Goal: Information Seeking & Learning: Learn about a topic

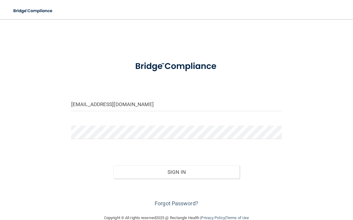
type input "[EMAIL_ADDRESS][DOMAIN_NAME]"
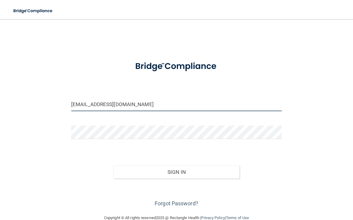
click at [176, 171] on button "Sign In" at bounding box center [176, 171] width 126 height 13
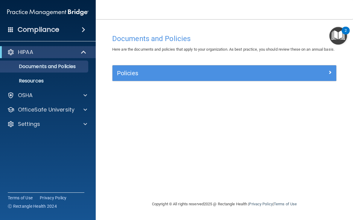
click at [15, 79] on p "Resources" at bounding box center [45, 81] width 82 height 6
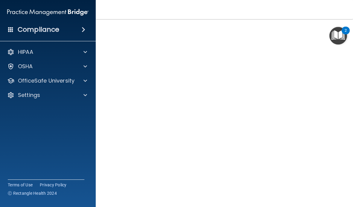
scroll to position [41, 0]
click at [341, 31] on img "Open Resource Center, 2 new notifications" at bounding box center [338, 36] width 18 height 18
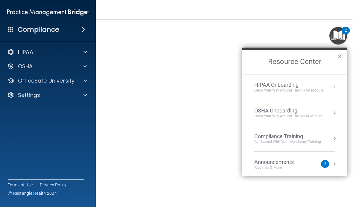
click at [342, 52] on button "×" at bounding box center [340, 56] width 6 height 10
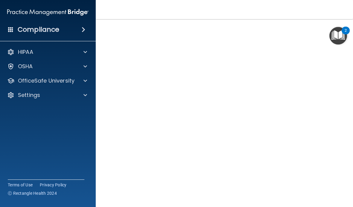
click at [84, 66] on span at bounding box center [85, 66] width 4 height 7
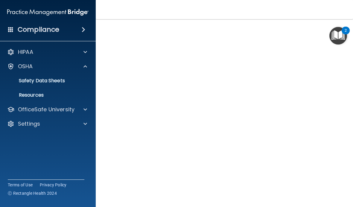
click at [83, 108] on span at bounding box center [85, 109] width 4 height 7
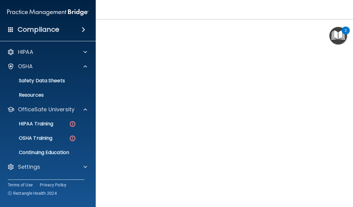
click at [338, 35] on img "Open Resource Center, 2 new notifications" at bounding box center [338, 36] width 18 height 18
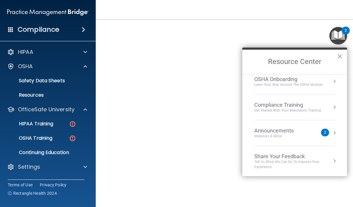
scroll to position [31, 0]
click at [339, 55] on button "×" at bounding box center [340, 56] width 6 height 10
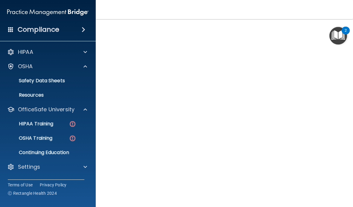
scroll to position [40, 0]
click at [337, 184] on div "HIPAA Officer Certification This course doesn’t expire until . Are you sure you…" at bounding box center [224, 99] width 233 height 217
click at [332, 202] on div "HIPAA Officer Certification This course doesn’t expire until . Are you sure you…" at bounding box center [224, 99] width 233 height 217
click at [339, 190] on div "HIPAA Officer Certification This course doesn’t expire until . Are you sure you…" at bounding box center [224, 99] width 233 height 217
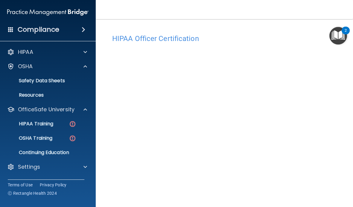
click at [70, 124] on img at bounding box center [72, 123] width 7 height 7
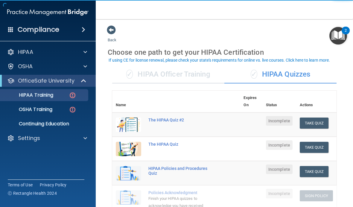
click at [191, 68] on div "✓ HIPAA Officer Training" at bounding box center [168, 75] width 112 height 18
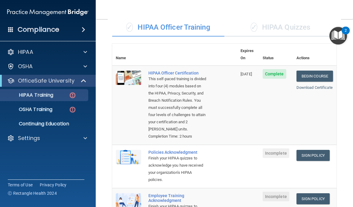
scroll to position [96, 0]
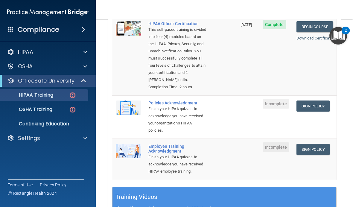
click at [316, 100] on link "Sign Policy" at bounding box center [312, 105] width 33 height 11
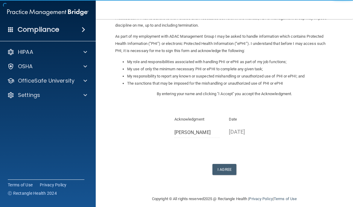
scroll to position [60, 0]
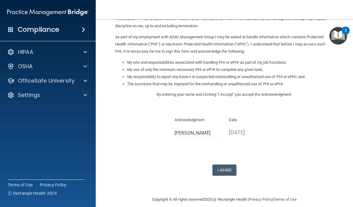
click at [220, 165] on button "I Agree" at bounding box center [224, 170] width 24 height 11
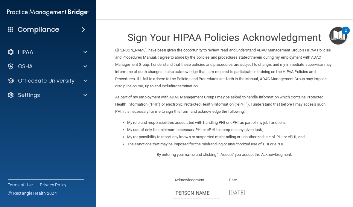
scroll to position [0, 0]
click at [133, 52] on ins "[PERSON_NAME]" at bounding box center [131, 50] width 29 height 4
click at [85, 54] on span at bounding box center [85, 51] width 4 height 7
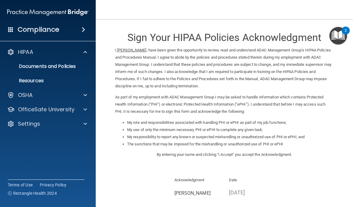
click at [87, 52] on div at bounding box center [84, 51] width 15 height 7
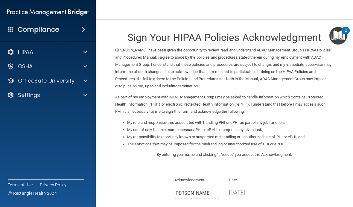
click at [87, 78] on div at bounding box center [84, 80] width 15 height 7
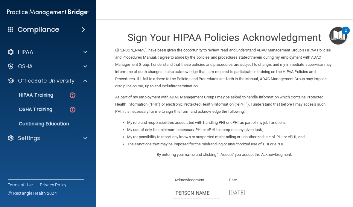
click at [70, 93] on img at bounding box center [72, 95] width 7 height 7
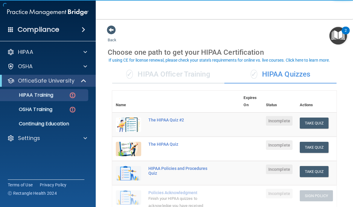
click at [201, 74] on div "✓ HIPAA Officer Training" at bounding box center [168, 75] width 112 height 18
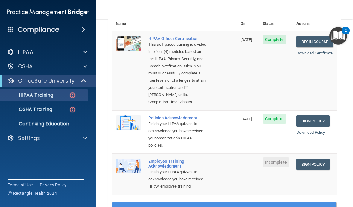
scroll to position [112, 0]
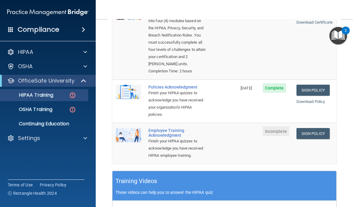
click at [320, 130] on link "Sign Policy" at bounding box center [312, 133] width 33 height 11
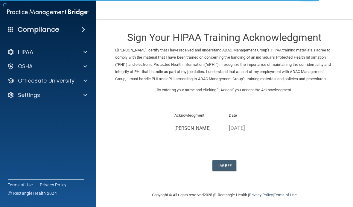
click at [231, 164] on button "I Agree" at bounding box center [224, 165] width 24 height 11
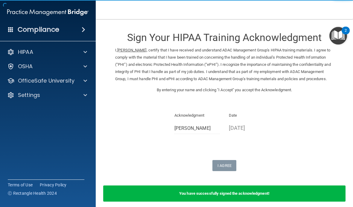
click at [61, 92] on div "Settings" at bounding box center [40, 95] width 74 height 7
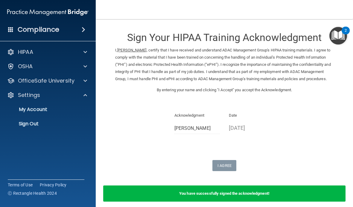
click at [51, 112] on p "My Account" at bounding box center [45, 109] width 82 height 6
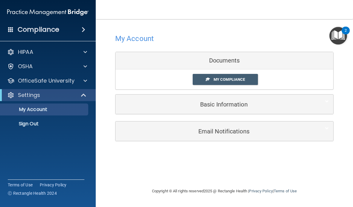
click at [255, 98] on div "Basic Information" at bounding box center [215, 104] width 200 height 13
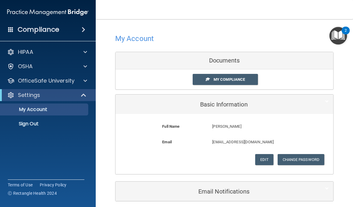
click at [261, 161] on button "Edit" at bounding box center [264, 159] width 18 height 11
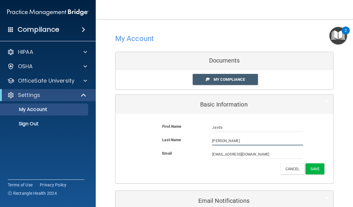
click at [251, 139] on input "[PERSON_NAME]" at bounding box center [257, 140] width 91 height 9
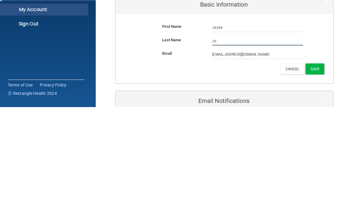
type input "J"
type input "Monroe"
click at [317, 163] on button "Save" at bounding box center [314, 168] width 19 height 11
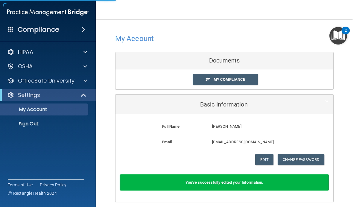
click at [74, 82] on div "OfficeSafe University" at bounding box center [40, 80] width 74 height 7
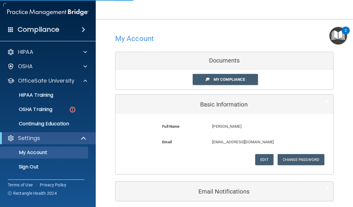
click at [60, 96] on div "HIPAA Training" at bounding box center [45, 95] width 82 height 6
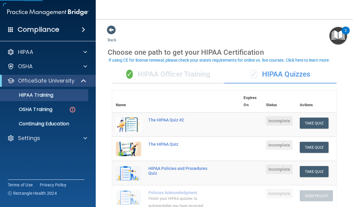
click at [198, 77] on div "✓ HIPAA Officer Training" at bounding box center [168, 75] width 112 height 18
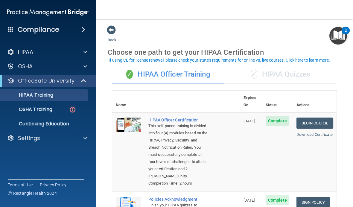
click at [282, 74] on div "✓ HIPAA Quizzes" at bounding box center [280, 75] width 112 height 18
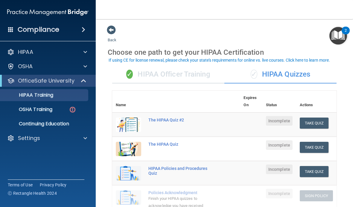
click at [316, 146] on button "Take Quiz" at bounding box center [314, 147] width 29 height 11
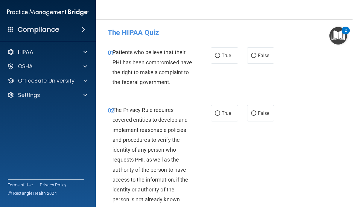
click at [224, 53] on span "True" at bounding box center [226, 56] width 9 height 6
click at [220, 54] on input "True" at bounding box center [217, 56] width 5 height 4
radio input "true"
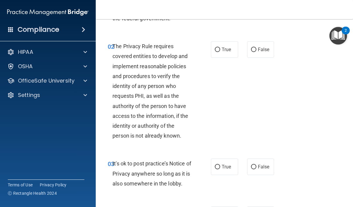
scroll to position [65, 0]
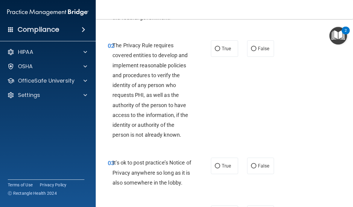
click at [217, 51] on input "True" at bounding box center [217, 49] width 5 height 4
radio input "true"
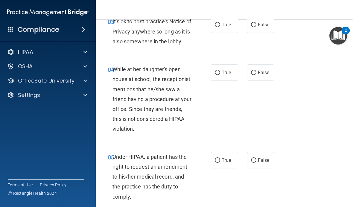
scroll to position [208, 0]
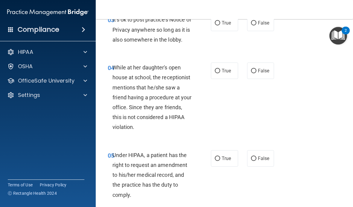
click at [255, 25] on input "False" at bounding box center [253, 23] width 5 height 4
radio input "true"
click at [267, 79] on label "False" at bounding box center [260, 71] width 27 height 16
click at [256, 73] on input "False" at bounding box center [253, 71] width 5 height 4
radio input "true"
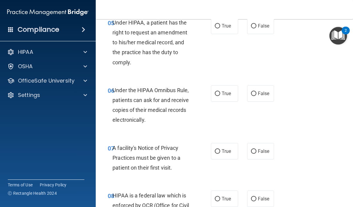
scroll to position [341, 0]
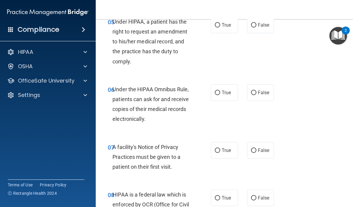
click at [262, 28] on span "False" at bounding box center [264, 25] width 12 height 6
click at [256, 28] on input "False" at bounding box center [253, 25] width 5 height 4
radio input "true"
click at [271, 101] on label "False" at bounding box center [260, 92] width 27 height 16
click at [256, 95] on input "False" at bounding box center [253, 93] width 5 height 4
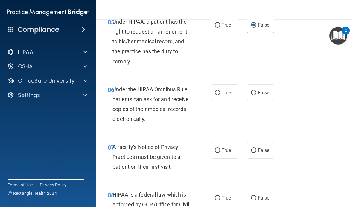
radio input "true"
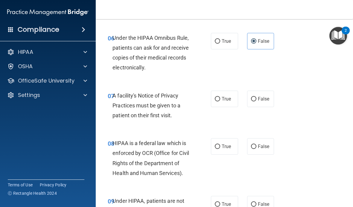
scroll to position [395, 0]
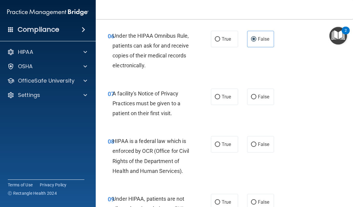
click at [223, 100] on span "True" at bounding box center [226, 97] width 9 height 6
click at [220, 99] on input "True" at bounding box center [217, 97] width 5 height 4
radio input "true"
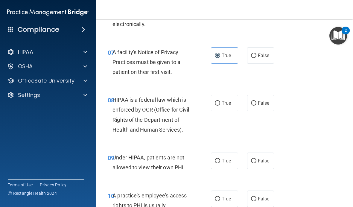
scroll to position [434, 0]
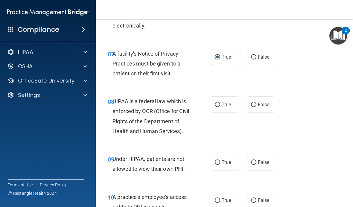
click at [235, 113] on label "True" at bounding box center [224, 104] width 27 height 16
click at [220, 107] on input "True" at bounding box center [217, 105] width 5 height 4
radio input "true"
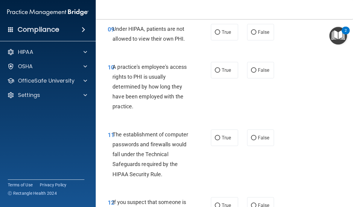
scroll to position [564, 0]
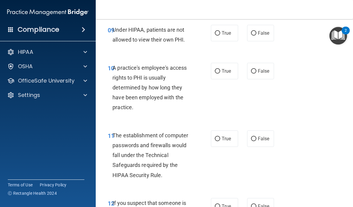
click at [268, 41] on label "False" at bounding box center [260, 33] width 27 height 16
click at [256, 36] on input "False" at bounding box center [253, 33] width 5 height 4
radio input "true"
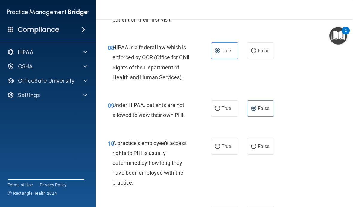
scroll to position [490, 0]
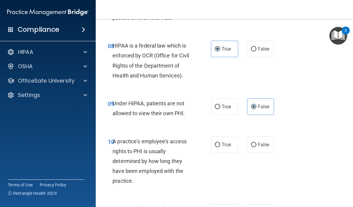
click at [264, 153] on label "False" at bounding box center [260, 144] width 27 height 16
click at [256, 147] on input "False" at bounding box center [253, 145] width 5 height 4
radio input "true"
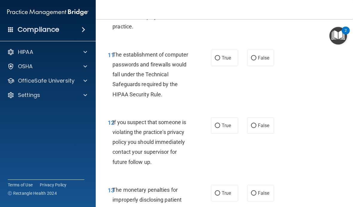
scroll to position [656, 0]
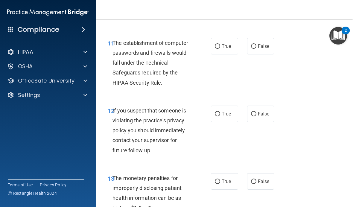
click at [219, 49] on input "True" at bounding box center [217, 46] width 5 height 4
radio input "true"
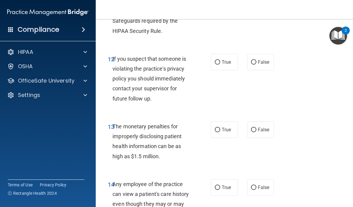
scroll to position [707, 0]
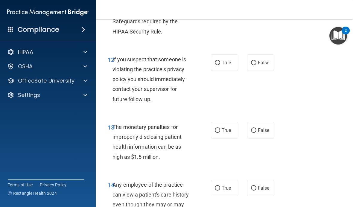
click at [230, 66] on span "True" at bounding box center [226, 63] width 9 height 6
click at [220, 65] on input "True" at bounding box center [217, 63] width 5 height 4
radio input "true"
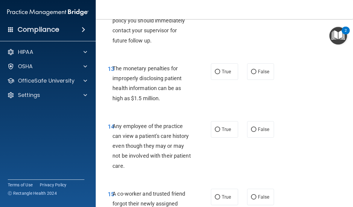
scroll to position [766, 0]
click at [217, 80] on label "True" at bounding box center [224, 71] width 27 height 16
click at [217, 74] on input "True" at bounding box center [217, 72] width 5 height 4
radio input "true"
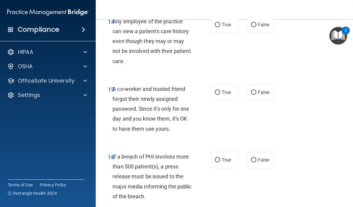
scroll to position [868, 0]
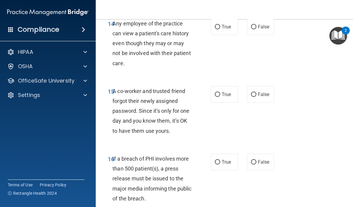
click at [235, 32] on label "True" at bounding box center [224, 27] width 27 height 16
click at [220, 29] on input "True" at bounding box center [217, 27] width 5 height 4
radio input "true"
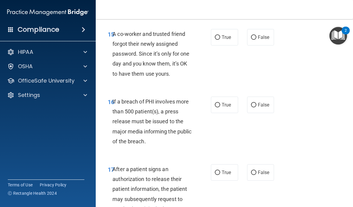
scroll to position [928, 0]
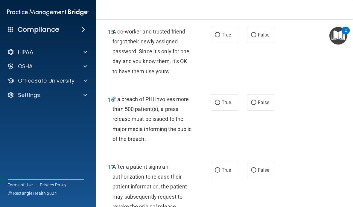
click at [272, 40] on label "False" at bounding box center [260, 35] width 27 height 16
click at [256, 37] on input "False" at bounding box center [253, 35] width 5 height 4
radio input "true"
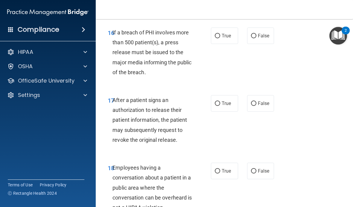
scroll to position [995, 0]
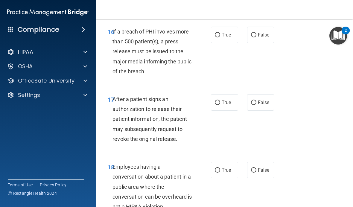
click at [226, 37] on label "True" at bounding box center [224, 35] width 27 height 16
click at [220, 37] on input "True" at bounding box center [217, 35] width 5 height 4
radio input "true"
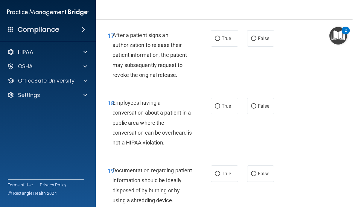
scroll to position [1056, 0]
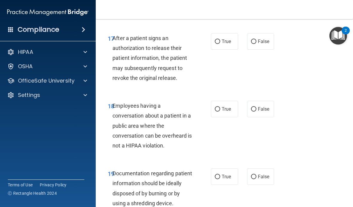
click at [225, 44] on span "True" at bounding box center [226, 42] width 9 height 6
click at [220, 44] on input "True" at bounding box center [217, 41] width 5 height 4
radio input "true"
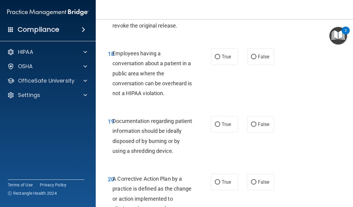
scroll to position [1111, 0]
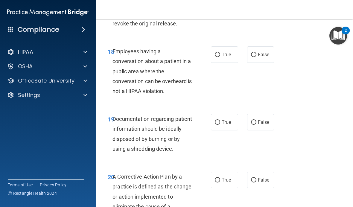
click at [264, 57] on span "False" at bounding box center [264, 55] width 12 height 6
click at [256, 57] on input "False" at bounding box center [253, 55] width 5 height 4
radio input "true"
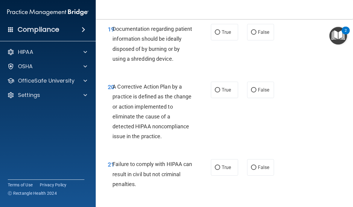
scroll to position [1201, 0]
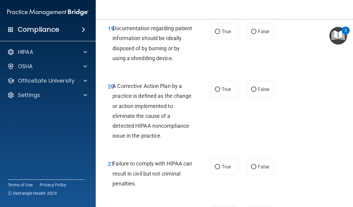
click at [221, 28] on label "True" at bounding box center [224, 31] width 27 height 16
click at [220, 30] on input "True" at bounding box center [217, 32] width 5 height 4
radio input "true"
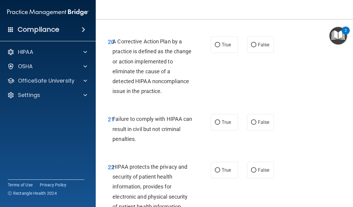
scroll to position [1247, 0]
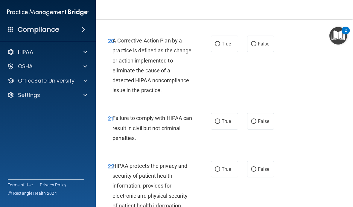
click at [219, 46] on input "True" at bounding box center [217, 44] width 5 height 4
radio input "true"
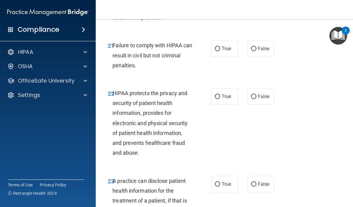
scroll to position [1320, 0]
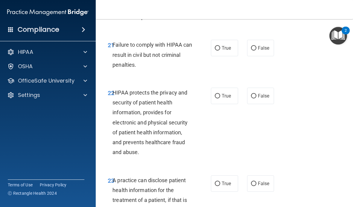
click at [273, 53] on label "False" at bounding box center [260, 48] width 27 height 16
click at [256, 51] on input "False" at bounding box center [253, 48] width 5 height 4
radio input "true"
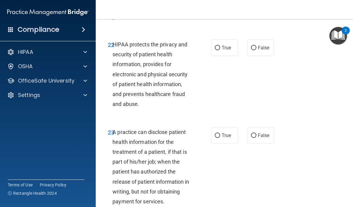
scroll to position [1369, 0]
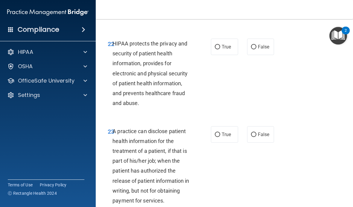
click at [229, 49] on span "True" at bounding box center [226, 47] width 9 height 6
click at [220, 49] on input "True" at bounding box center [217, 47] width 5 height 4
radio input "true"
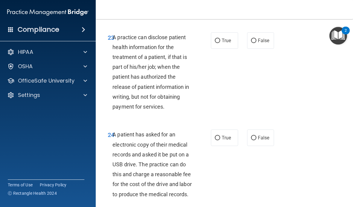
scroll to position [1462, 0]
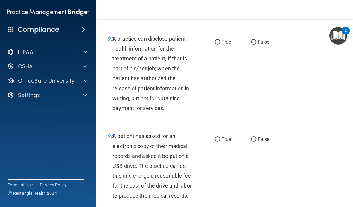
click at [225, 50] on label "True" at bounding box center [224, 42] width 27 height 16
click at [220, 45] on input "True" at bounding box center [217, 42] width 5 height 4
radio input "true"
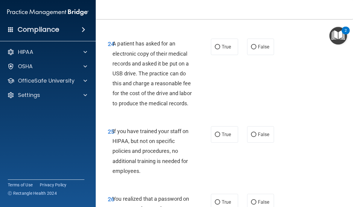
scroll to position [1555, 0]
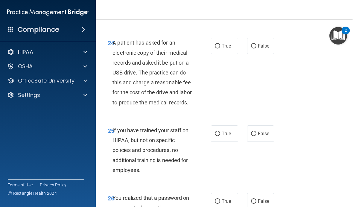
click at [269, 48] on span "False" at bounding box center [264, 46] width 12 height 6
click at [256, 48] on input "False" at bounding box center [253, 46] width 5 height 4
radio input "true"
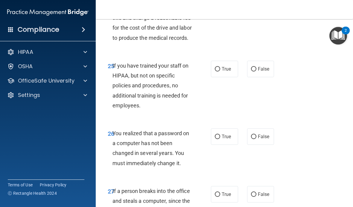
scroll to position [1667, 0]
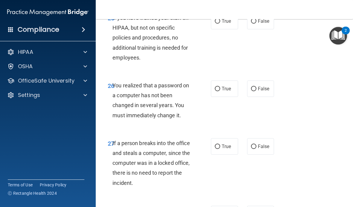
click at [272, 29] on label "False" at bounding box center [260, 21] width 27 height 16
click at [256, 24] on input "False" at bounding box center [253, 21] width 5 height 4
radio input "true"
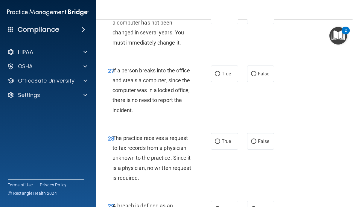
scroll to position [1740, 0]
click at [227, 24] on label "True" at bounding box center [224, 15] width 27 height 16
click at [220, 18] on input "True" at bounding box center [217, 16] width 5 height 4
radio input "true"
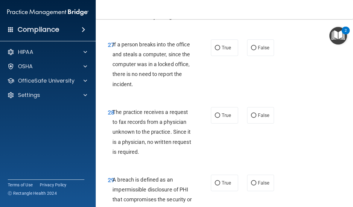
scroll to position [1766, 0]
click at [262, 50] on span "False" at bounding box center [264, 48] width 12 height 6
click at [256, 50] on input "False" at bounding box center [253, 47] width 5 height 4
radio input "true"
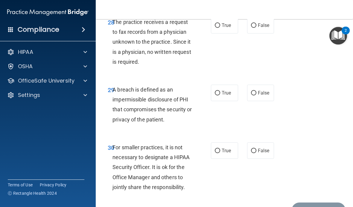
scroll to position [1857, 0]
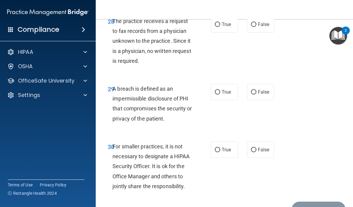
click at [270, 33] on label "False" at bounding box center [260, 24] width 27 height 16
click at [256, 27] on input "False" at bounding box center [253, 24] width 5 height 4
radio input "true"
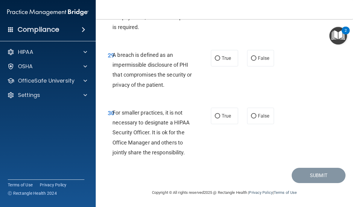
click at [226, 66] on label "True" at bounding box center [224, 58] width 27 height 16
click at [220, 61] on input "True" at bounding box center [217, 58] width 5 height 4
radio input "true"
click at [256, 115] on input "False" at bounding box center [253, 116] width 5 height 4
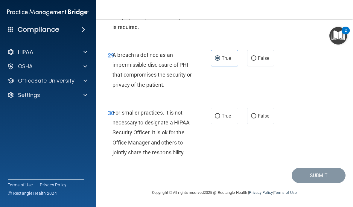
radio input "true"
click at [322, 182] on button "Submit" at bounding box center [319, 175] width 54 height 15
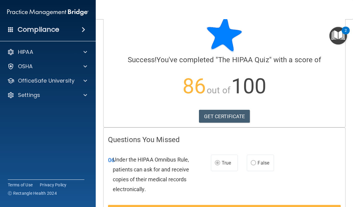
scroll to position [15, 0]
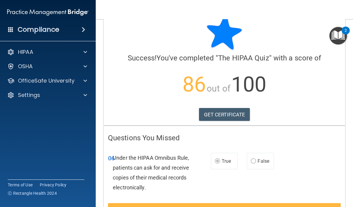
click at [238, 113] on link "GET CERTIFICATE" at bounding box center [224, 114] width 51 height 13
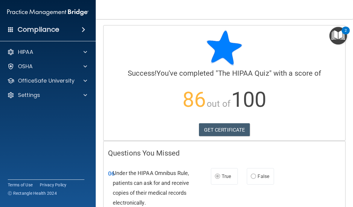
scroll to position [0, 0]
click at [81, 83] on div at bounding box center [84, 80] width 15 height 7
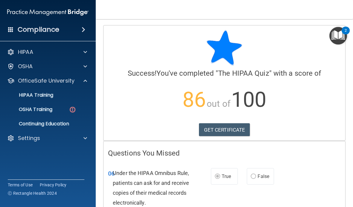
click at [66, 97] on div "HIPAA Training" at bounding box center [45, 95] width 82 height 6
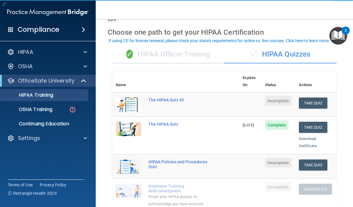
scroll to position [22, 0]
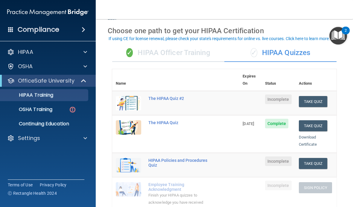
click at [325, 96] on button "Take Quiz" at bounding box center [313, 101] width 29 height 11
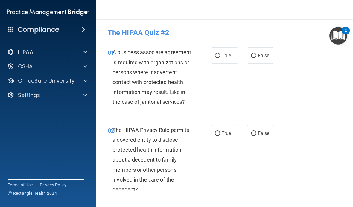
click at [256, 53] on label "False" at bounding box center [260, 55] width 27 height 16
click at [256, 54] on input "False" at bounding box center [253, 56] width 5 height 4
radio input "true"
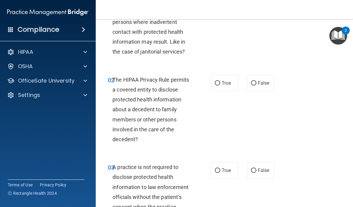
scroll to position [53, 0]
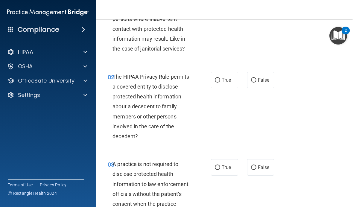
click at [224, 83] on label "True" at bounding box center [224, 80] width 27 height 16
click at [220, 83] on input "True" at bounding box center [217, 80] width 5 height 4
radio input "true"
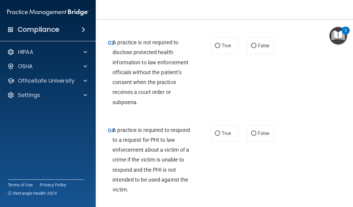
scroll to position [168, 0]
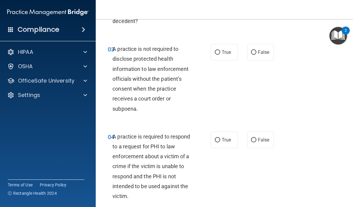
click at [222, 48] on label "True" at bounding box center [224, 52] width 27 height 16
click at [220, 50] on input "True" at bounding box center [217, 52] width 5 height 4
radio input "true"
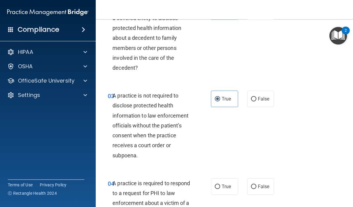
scroll to position [124, 0]
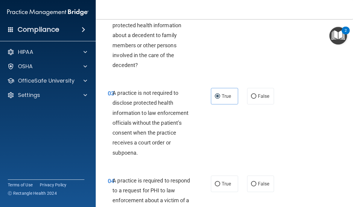
click at [258, 93] on span "False" at bounding box center [264, 96] width 12 height 6
click at [256, 94] on input "False" at bounding box center [253, 96] width 5 height 4
radio input "true"
radio input "false"
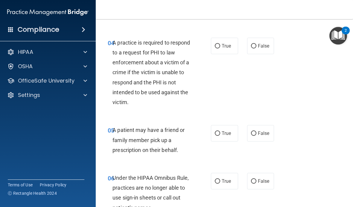
scroll to position [265, 0]
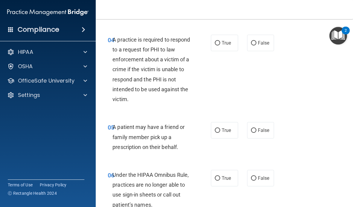
click at [264, 123] on label "False" at bounding box center [260, 130] width 27 height 16
click at [256, 128] on input "False" at bounding box center [253, 130] width 5 height 4
radio input "true"
click at [228, 128] on span "True" at bounding box center [226, 130] width 9 height 6
click at [220, 128] on input "True" at bounding box center [217, 130] width 5 height 4
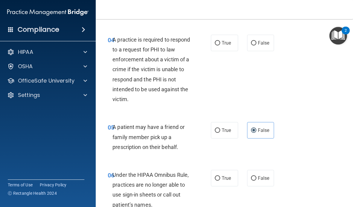
radio input "true"
radio input "false"
click at [266, 47] on label "False" at bounding box center [260, 43] width 27 height 16
click at [256, 45] on input "False" at bounding box center [253, 43] width 5 height 4
radio input "true"
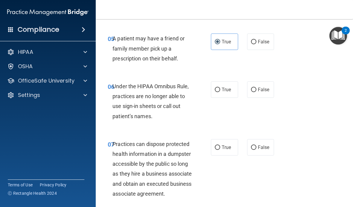
scroll to position [343, 0]
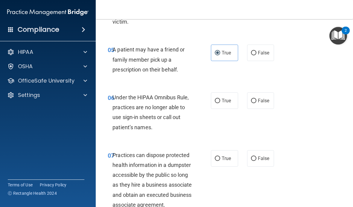
click at [230, 95] on label "True" at bounding box center [224, 100] width 27 height 16
click at [220, 99] on input "True" at bounding box center [217, 101] width 5 height 4
radio input "true"
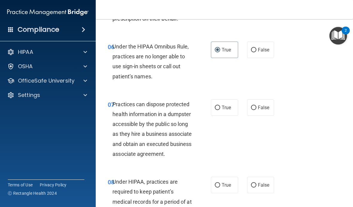
scroll to position [398, 0]
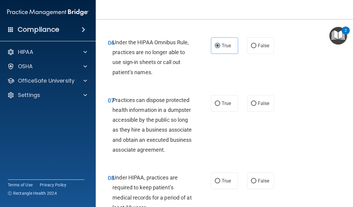
click at [267, 100] on span "False" at bounding box center [264, 103] width 12 height 6
click at [256, 101] on input "False" at bounding box center [253, 103] width 5 height 4
radio input "true"
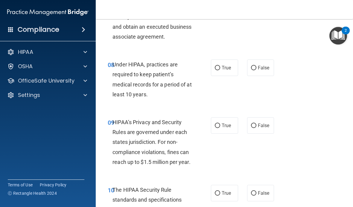
scroll to position [512, 0]
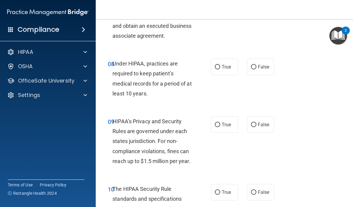
click at [219, 69] on input "True" at bounding box center [217, 67] width 5 height 4
radio input "true"
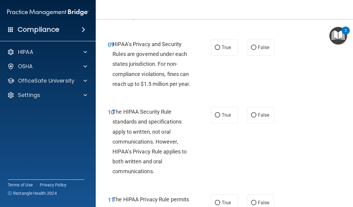
scroll to position [590, 0]
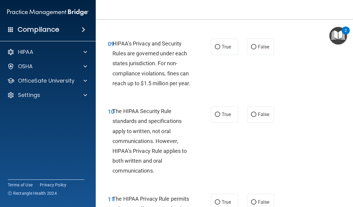
click at [227, 50] on label "True" at bounding box center [224, 47] width 27 height 16
click at [220, 49] on input "True" at bounding box center [217, 47] width 5 height 4
radio input "true"
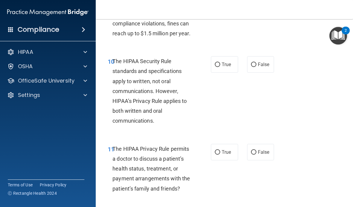
scroll to position [640, 0]
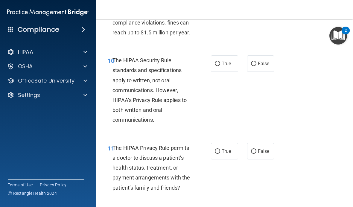
click at [264, 66] on span "False" at bounding box center [264, 64] width 12 height 6
click at [256, 66] on input "False" at bounding box center [253, 64] width 5 height 4
radio input "true"
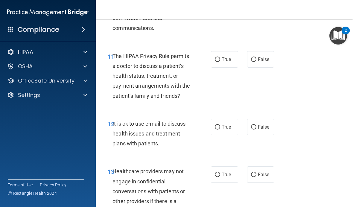
scroll to position [733, 0]
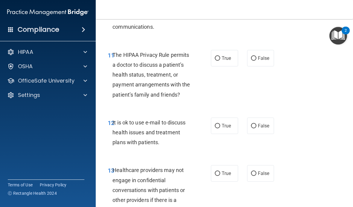
click at [264, 61] on span "False" at bounding box center [264, 58] width 12 height 6
click at [256, 61] on input "False" at bounding box center [253, 58] width 5 height 4
radio input "true"
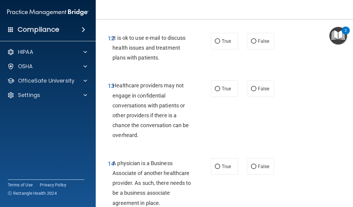
scroll to position [823, 0]
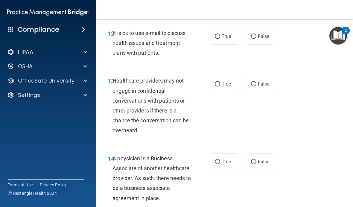
click at [266, 45] on label "False" at bounding box center [260, 36] width 27 height 16
click at [256, 39] on input "False" at bounding box center [253, 36] width 5 height 4
radio input "true"
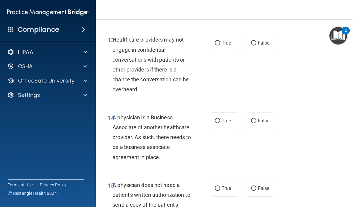
scroll to position [864, 0]
click at [221, 46] on label "True" at bounding box center [224, 43] width 27 height 16
click at [220, 46] on input "True" at bounding box center [217, 43] width 5 height 4
radio input "true"
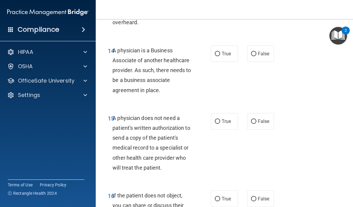
scroll to position [932, 0]
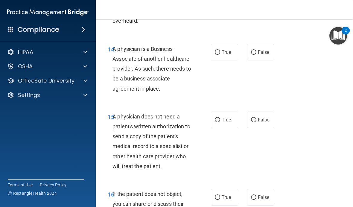
click at [225, 55] on span "True" at bounding box center [226, 52] width 9 height 6
click at [220, 55] on input "True" at bounding box center [217, 52] width 5 height 4
radio input "true"
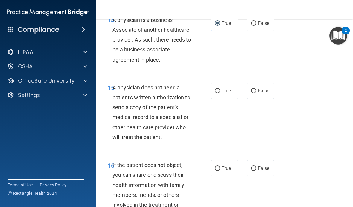
scroll to position [961, 0]
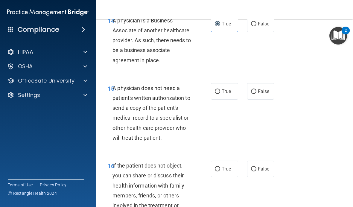
click at [261, 32] on label "False" at bounding box center [260, 24] width 27 height 16
click at [256, 26] on input "False" at bounding box center [253, 24] width 5 height 4
radio input "true"
radio input "false"
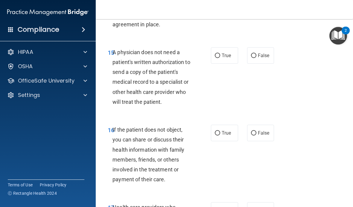
scroll to position [997, 0]
click at [268, 63] on label "False" at bounding box center [260, 55] width 27 height 16
click at [256, 58] on input "False" at bounding box center [253, 55] width 5 height 4
radio input "true"
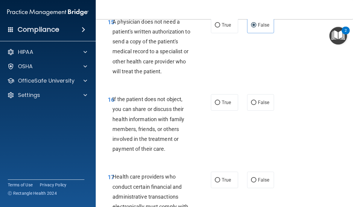
scroll to position [1028, 0]
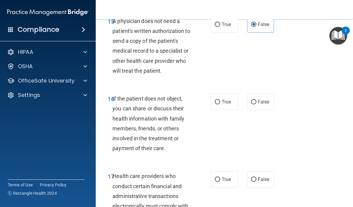
click at [235, 31] on label "True" at bounding box center [224, 24] width 27 height 16
click at [220, 27] on input "True" at bounding box center [217, 24] width 5 height 4
radio input "true"
radio input "false"
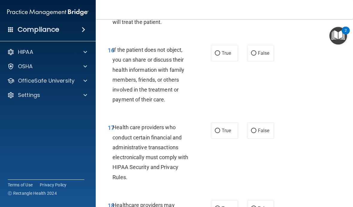
scroll to position [1080, 0]
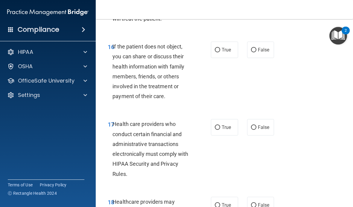
click at [267, 49] on label "False" at bounding box center [260, 50] width 27 height 16
click at [256, 49] on input "False" at bounding box center [253, 50] width 5 height 4
radio input "true"
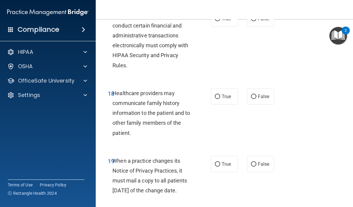
scroll to position [1159, 0]
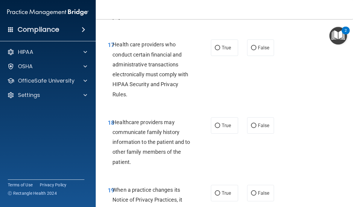
click at [234, 56] on label "True" at bounding box center [224, 47] width 27 height 16
click at [220, 50] on input "True" at bounding box center [217, 48] width 5 height 4
radio input "true"
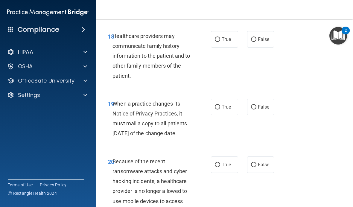
scroll to position [1245, 0]
click at [264, 39] on label "False" at bounding box center [260, 39] width 27 height 16
click at [256, 39] on input "False" at bounding box center [253, 40] width 5 height 4
radio input "true"
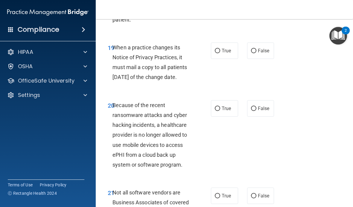
scroll to position [1303, 0]
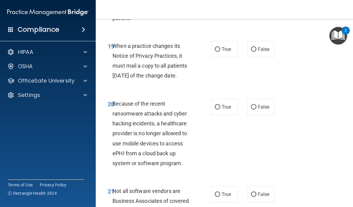
click at [227, 56] on label "True" at bounding box center [224, 49] width 27 height 16
click at [220, 52] on input "True" at bounding box center [217, 49] width 5 height 4
radio input "true"
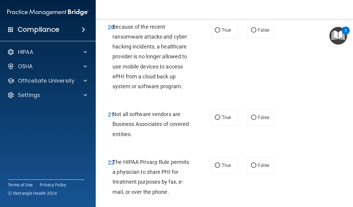
scroll to position [1384, 0]
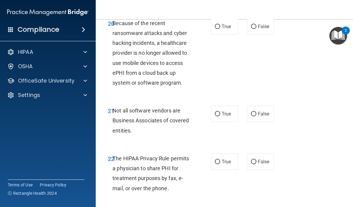
click at [227, 35] on label "True" at bounding box center [224, 26] width 27 height 16
click at [220, 29] on input "True" at bounding box center [217, 27] width 5 height 4
radio input "true"
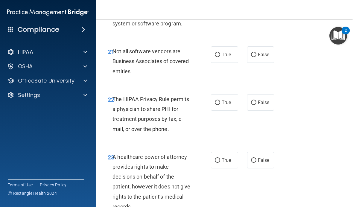
scroll to position [1444, 0]
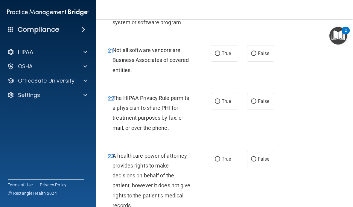
click at [261, 56] on span "False" at bounding box center [264, 54] width 12 height 6
click at [256, 56] on input "False" at bounding box center [253, 53] width 5 height 4
radio input "true"
click at [236, 62] on label "True" at bounding box center [224, 53] width 27 height 16
click at [220, 56] on input "True" at bounding box center [217, 53] width 5 height 4
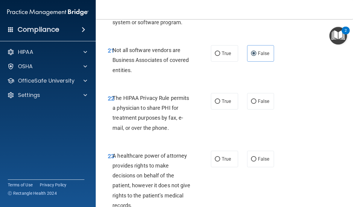
radio input "true"
radio input "false"
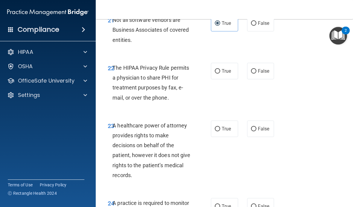
scroll to position [1482, 0]
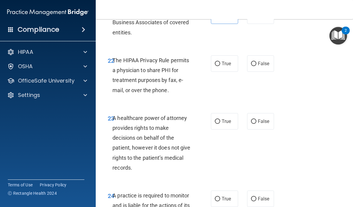
click at [232, 72] on label "True" at bounding box center [224, 63] width 27 height 16
click at [220, 66] on input "True" at bounding box center [217, 64] width 5 height 4
radio input "true"
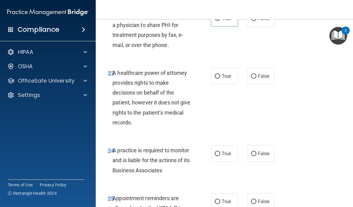
scroll to position [1532, 0]
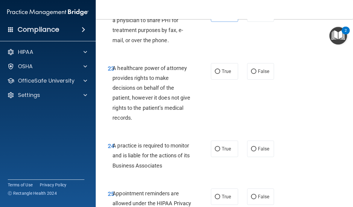
click at [226, 74] on span "True" at bounding box center [226, 71] width 9 height 6
click at [220, 74] on input "True" at bounding box center [217, 71] width 5 height 4
radio input "true"
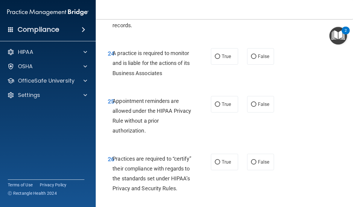
scroll to position [1633, 0]
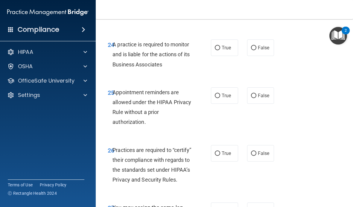
click at [230, 55] on label "True" at bounding box center [224, 47] width 27 height 16
click at [220, 50] on input "True" at bounding box center [217, 48] width 5 height 4
radio input "true"
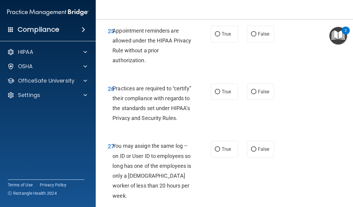
scroll to position [1695, 0]
click at [267, 36] on span "False" at bounding box center [264, 34] width 12 height 6
click at [256, 36] on input "False" at bounding box center [253, 34] width 5 height 4
radio input "true"
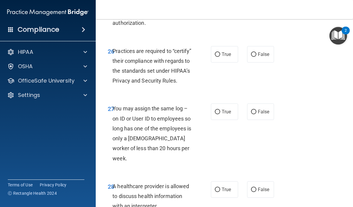
scroll to position [1732, 0]
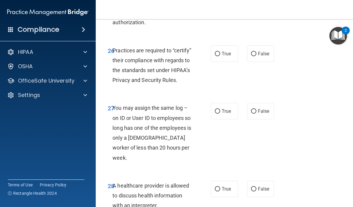
click at [228, 62] on label "True" at bounding box center [224, 53] width 27 height 16
click at [220, 56] on input "True" at bounding box center [217, 54] width 5 height 4
radio input "true"
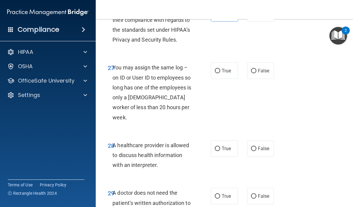
scroll to position [1773, 0]
click at [266, 73] on span "False" at bounding box center [264, 71] width 12 height 6
click at [256, 73] on input "False" at bounding box center [253, 70] width 5 height 4
radio input "true"
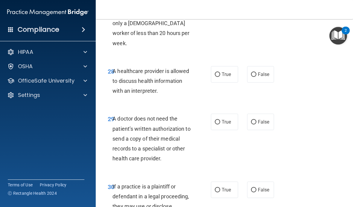
scroll to position [1849, 0]
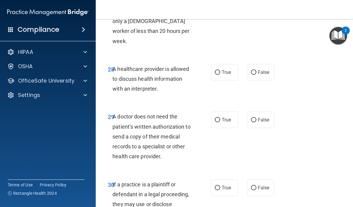
click at [261, 73] on span "False" at bounding box center [264, 72] width 12 height 6
click at [256, 73] on input "False" at bounding box center [253, 72] width 5 height 4
radio input "true"
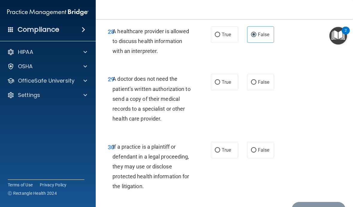
scroll to position [1887, 0]
click at [254, 89] on label "False" at bounding box center [260, 82] width 27 height 16
click at [254, 84] on input "False" at bounding box center [253, 82] width 5 height 4
radio input "true"
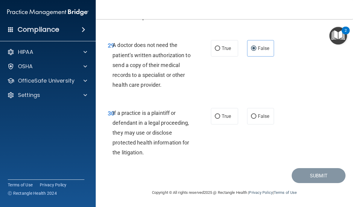
scroll to position [1920, 0]
click at [269, 116] on span "False" at bounding box center [264, 117] width 12 height 6
click at [256, 116] on input "False" at bounding box center [253, 117] width 5 height 4
radio input "true"
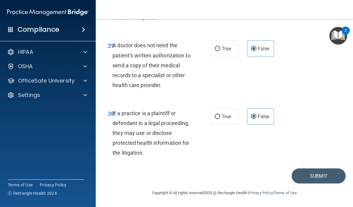
click at [319, 177] on button "Submit" at bounding box center [319, 175] width 54 height 15
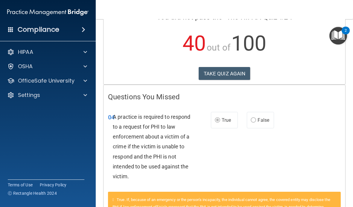
scroll to position [57, 0]
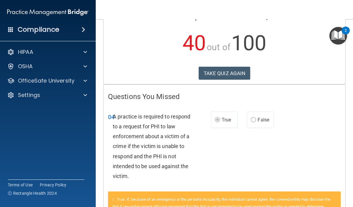
click at [243, 73] on button "TAKE QUIZ AGAIN" at bounding box center [225, 73] width 52 height 13
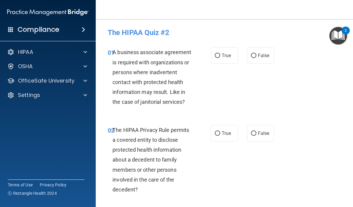
click at [261, 58] on span "False" at bounding box center [264, 56] width 12 height 6
click at [256, 58] on input "False" at bounding box center [253, 56] width 5 height 4
radio input "true"
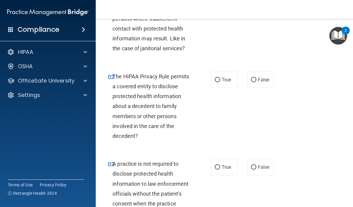
scroll to position [59, 0]
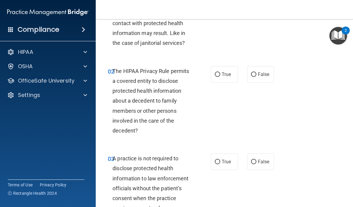
click at [224, 79] on label "True" at bounding box center [224, 74] width 27 height 16
click at [220, 77] on input "True" at bounding box center [217, 74] width 5 height 4
radio input "true"
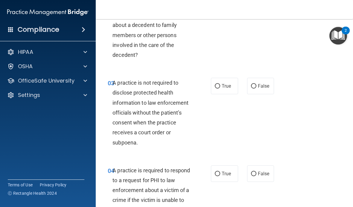
scroll to position [142, 0]
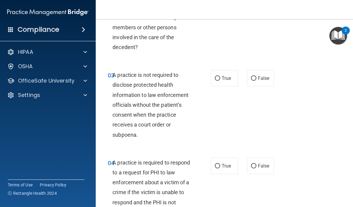
click at [269, 77] on span "False" at bounding box center [264, 78] width 12 height 6
click at [256, 77] on input "False" at bounding box center [253, 78] width 5 height 4
radio input "true"
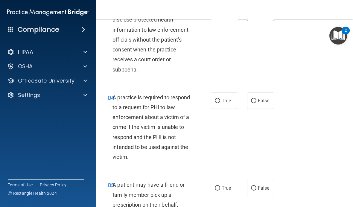
scroll to position [209, 0]
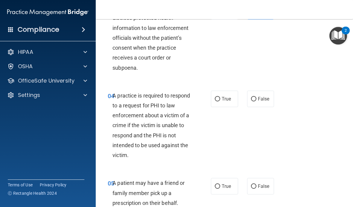
click at [221, 95] on label "True" at bounding box center [224, 99] width 27 height 16
click at [220, 97] on input "True" at bounding box center [217, 99] width 5 height 4
radio input "true"
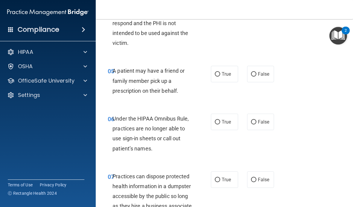
scroll to position [323, 0]
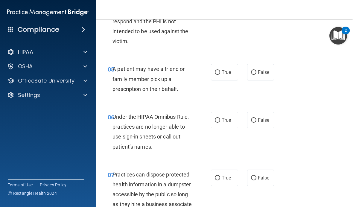
click at [269, 71] on span "False" at bounding box center [264, 72] width 12 height 6
click at [256, 71] on input "False" at bounding box center [253, 72] width 5 height 4
radio input "true"
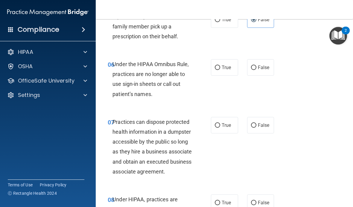
scroll to position [380, 0]
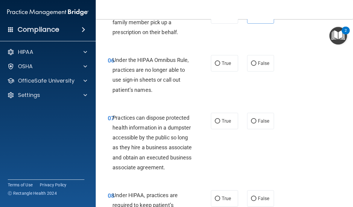
click at [233, 62] on label "True" at bounding box center [224, 63] width 27 height 16
click at [220, 62] on input "True" at bounding box center [217, 63] width 5 height 4
radio input "true"
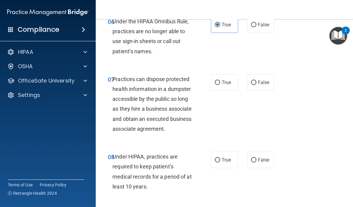
scroll to position [435, 0]
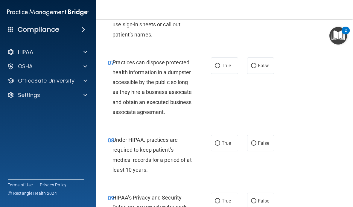
click at [268, 57] on label "False" at bounding box center [260, 65] width 27 height 16
click at [256, 64] on input "False" at bounding box center [253, 66] width 5 height 4
radio input "true"
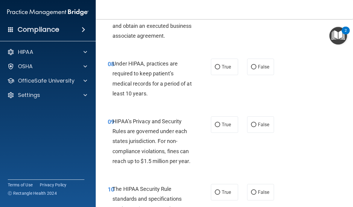
scroll to position [512, 0]
click at [263, 75] on label "False" at bounding box center [260, 66] width 27 height 16
click at [256, 69] on input "False" at bounding box center [253, 67] width 5 height 4
radio input "true"
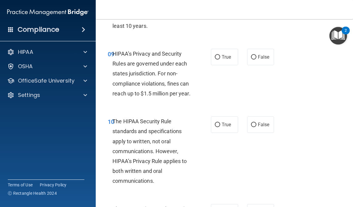
scroll to position [585, 0]
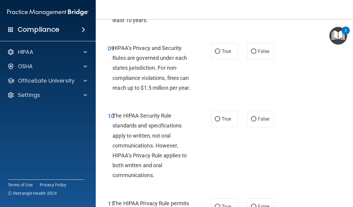
click at [234, 60] on label "True" at bounding box center [224, 51] width 27 height 16
click at [220, 54] on input "True" at bounding box center [217, 51] width 5 height 4
radio input "true"
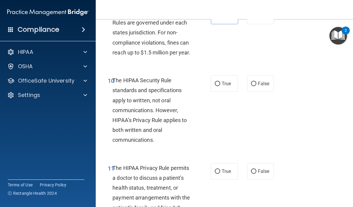
scroll to position [642, 0]
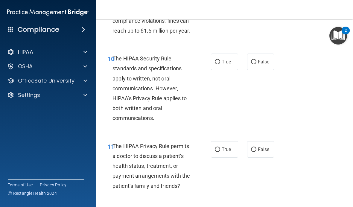
click at [223, 70] on label "True" at bounding box center [224, 62] width 27 height 16
click at [220, 64] on input "True" at bounding box center [217, 62] width 5 height 4
radio input "true"
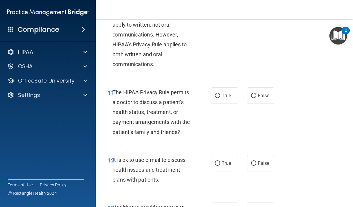
scroll to position [697, 0]
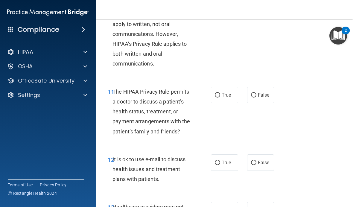
click at [269, 103] on label "False" at bounding box center [260, 95] width 27 height 16
click at [256, 98] on input "False" at bounding box center [253, 95] width 5 height 4
radio input "true"
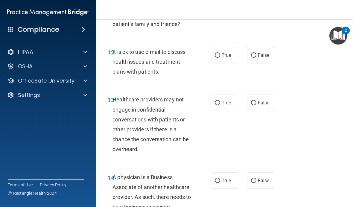
scroll to position [802, 0]
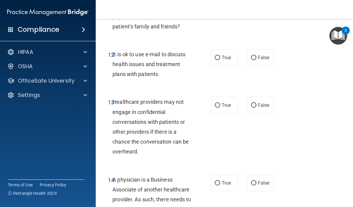
click at [229, 60] on span "True" at bounding box center [226, 58] width 9 height 6
click at [220, 60] on input "True" at bounding box center [217, 58] width 5 height 4
radio input "true"
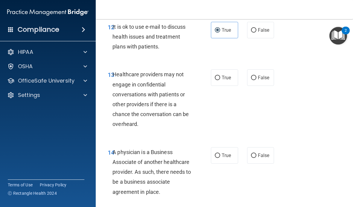
scroll to position [846, 0]
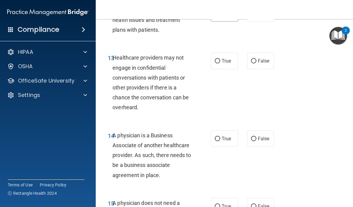
click at [232, 69] on label "True" at bounding box center [224, 61] width 27 height 16
click at [220, 63] on input "True" at bounding box center [217, 61] width 5 height 4
radio input "true"
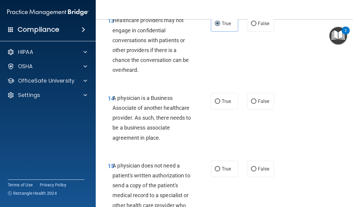
scroll to position [900, 0]
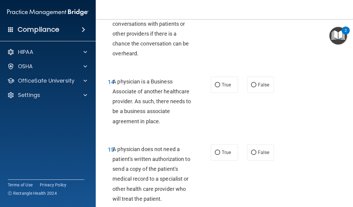
click at [226, 86] on label "True" at bounding box center [224, 85] width 27 height 16
click at [220, 86] on input "True" at bounding box center [217, 85] width 5 height 4
radio input "true"
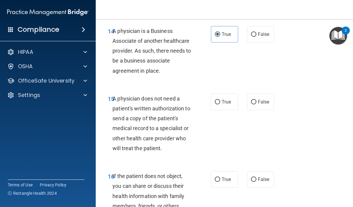
scroll to position [979, 0]
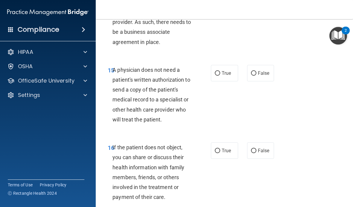
click at [268, 81] on label "False" at bounding box center [260, 73] width 27 height 16
click at [256, 76] on input "False" at bounding box center [253, 73] width 5 height 4
radio input "true"
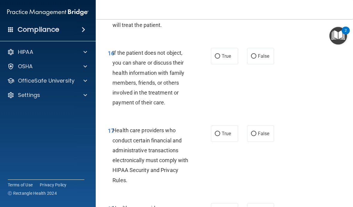
scroll to position [1075, 0]
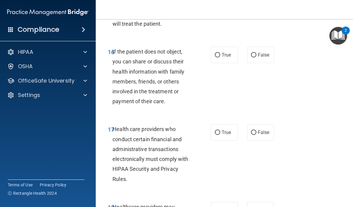
click at [264, 58] on span "False" at bounding box center [264, 55] width 12 height 6
click at [256, 57] on input "False" at bounding box center [253, 55] width 5 height 4
radio input "true"
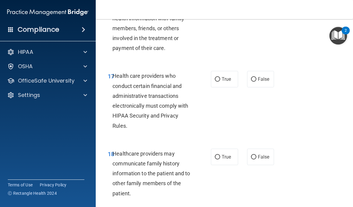
scroll to position [1129, 0]
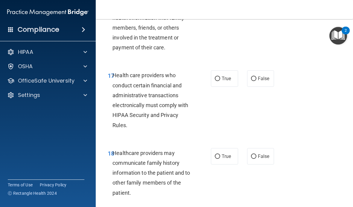
click at [236, 83] on label "True" at bounding box center [224, 78] width 27 height 16
click at [220, 81] on input "True" at bounding box center [217, 79] width 5 height 4
radio input "true"
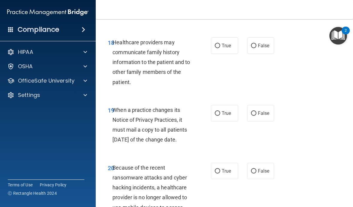
scroll to position [1240, 0]
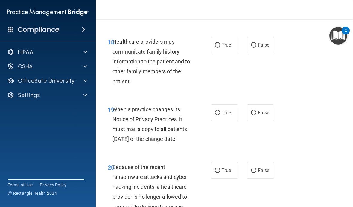
click at [271, 46] on label "False" at bounding box center [260, 45] width 27 height 16
click at [256, 46] on input "False" at bounding box center [253, 45] width 5 height 4
radio input "true"
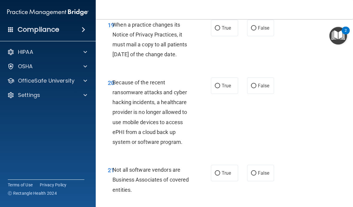
scroll to position [1325, 0]
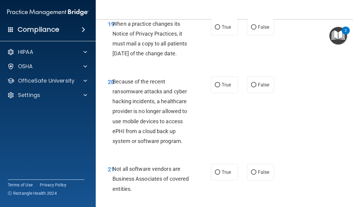
click at [264, 30] on span "False" at bounding box center [264, 27] width 12 height 6
click at [256, 30] on input "False" at bounding box center [253, 27] width 5 height 4
radio input "true"
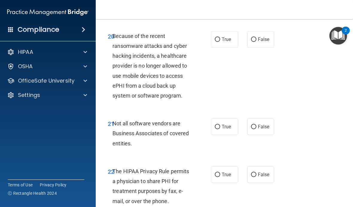
scroll to position [1371, 0]
click at [266, 42] on span "False" at bounding box center [264, 39] width 12 height 6
click at [256, 42] on input "False" at bounding box center [253, 39] width 5 height 4
radio input "true"
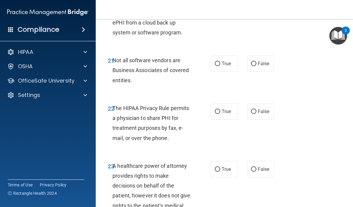
scroll to position [1434, 0]
click at [233, 71] on label "True" at bounding box center [224, 63] width 27 height 16
click at [220, 66] on input "True" at bounding box center [217, 63] width 5 height 4
radio input "true"
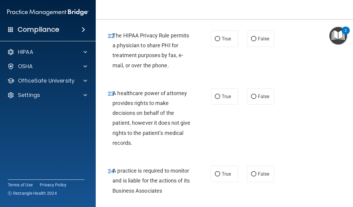
scroll to position [1507, 0]
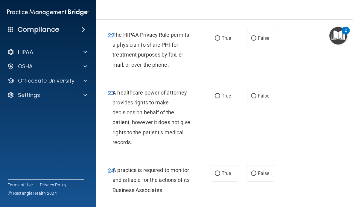
click at [260, 41] on span "False" at bounding box center [264, 38] width 12 height 6
click at [256, 41] on input "False" at bounding box center [253, 38] width 5 height 4
radio input "true"
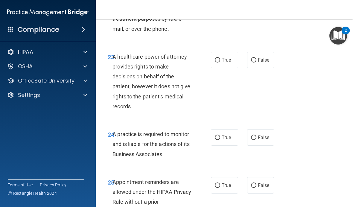
scroll to position [1543, 0]
click at [267, 63] on span "False" at bounding box center [264, 60] width 12 height 6
click at [256, 62] on input "False" at bounding box center [253, 60] width 5 height 4
radio input "true"
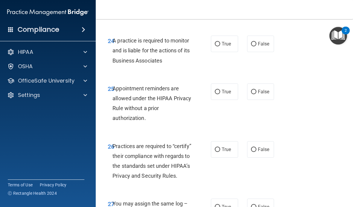
scroll to position [1637, 0]
click at [255, 46] on input "False" at bounding box center [253, 44] width 5 height 4
radio input "true"
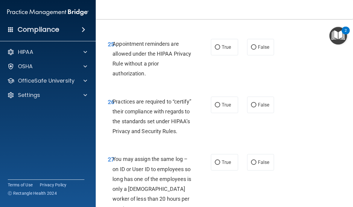
scroll to position [1682, 0]
click at [229, 50] on span "True" at bounding box center [226, 47] width 9 height 6
click at [220, 49] on input "True" at bounding box center [217, 47] width 5 height 4
radio input "true"
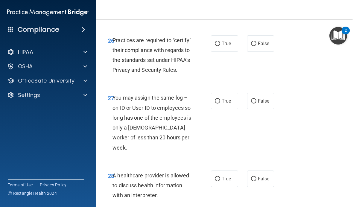
scroll to position [1743, 0]
click at [261, 46] on span "False" at bounding box center [264, 43] width 12 height 6
click at [256, 46] on input "False" at bounding box center [253, 43] width 5 height 4
radio input "true"
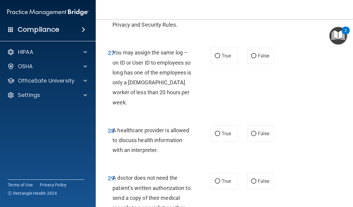
scroll to position [1788, 0]
click at [266, 58] on span "False" at bounding box center [264, 56] width 12 height 6
click at [256, 58] on input "False" at bounding box center [253, 56] width 5 height 4
radio input "true"
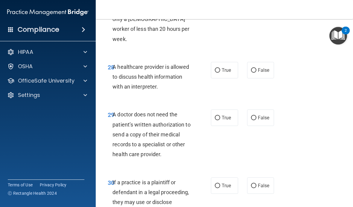
scroll to position [1851, 0]
click at [255, 71] on input "False" at bounding box center [253, 70] width 5 height 4
radio input "true"
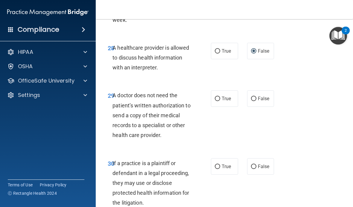
scroll to position [1871, 0]
click at [230, 49] on span "True" at bounding box center [226, 51] width 9 height 6
click at [220, 49] on input "True" at bounding box center [217, 51] width 5 height 4
radio input "true"
radio input "false"
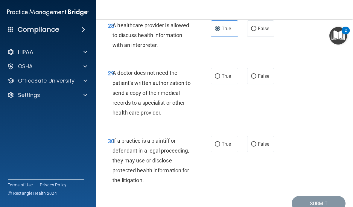
scroll to position [1893, 0]
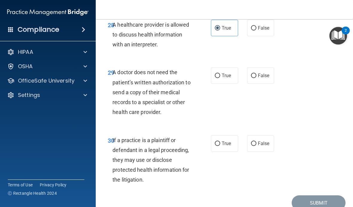
click at [254, 78] on input "False" at bounding box center [253, 76] width 5 height 4
radio input "true"
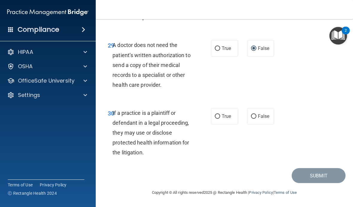
scroll to position [1920, 0]
click at [272, 120] on label "False" at bounding box center [260, 116] width 27 height 16
click at [256, 119] on input "False" at bounding box center [253, 117] width 5 height 4
radio input "true"
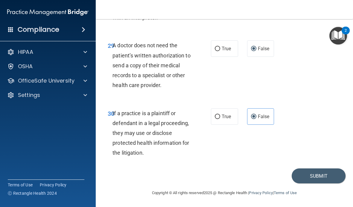
click at [328, 174] on button "Submit" at bounding box center [319, 175] width 54 height 15
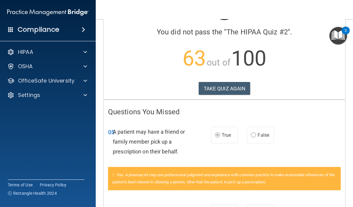
scroll to position [42, 0]
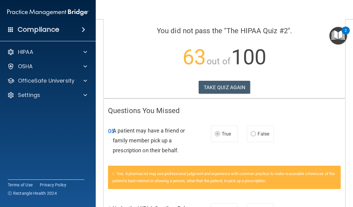
click at [237, 89] on button "TAKE QUIZ AGAIN" at bounding box center [225, 87] width 52 height 13
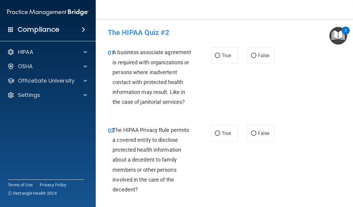
click at [272, 57] on label "False" at bounding box center [260, 55] width 27 height 16
click at [256, 57] on input "False" at bounding box center [253, 56] width 5 height 4
radio input "true"
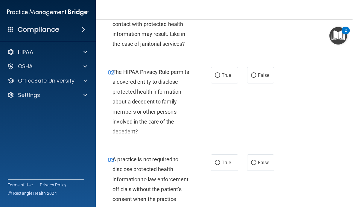
scroll to position [58, 0]
click at [228, 74] on span "True" at bounding box center [226, 75] width 9 height 6
click at [220, 74] on input "True" at bounding box center [217, 75] width 5 height 4
radio input "true"
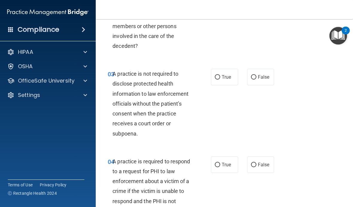
scroll to position [144, 0]
click at [228, 82] on label "True" at bounding box center [224, 76] width 27 height 16
click at [220, 79] on input "True" at bounding box center [217, 77] width 5 height 4
radio input "true"
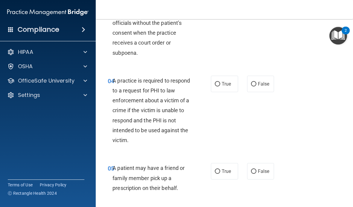
scroll to position [231, 0]
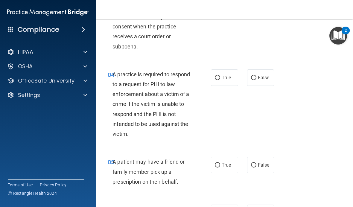
click at [231, 84] on label "True" at bounding box center [224, 77] width 27 height 16
click at [220, 80] on input "True" at bounding box center [217, 78] width 5 height 4
radio input "true"
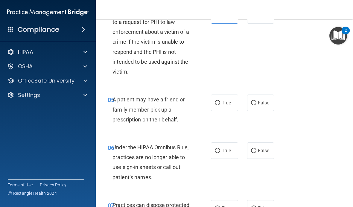
scroll to position [294, 0]
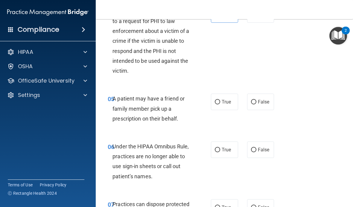
click at [230, 97] on label "True" at bounding box center [224, 102] width 27 height 16
click at [220, 100] on input "True" at bounding box center [217, 102] width 5 height 4
radio input "true"
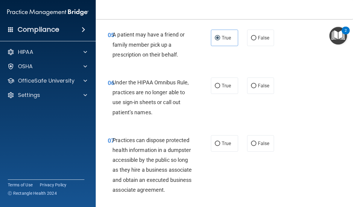
scroll to position [358, 0]
click at [231, 83] on span "True" at bounding box center [226, 86] width 9 height 6
click at [220, 83] on input "True" at bounding box center [217, 85] width 5 height 4
radio input "true"
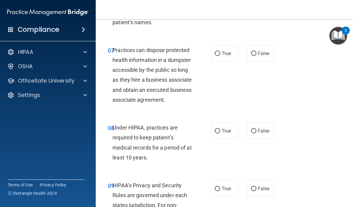
scroll to position [448, 0]
click at [262, 50] on span "False" at bounding box center [264, 53] width 12 height 6
click at [256, 51] on input "False" at bounding box center [253, 53] width 5 height 4
radio input "true"
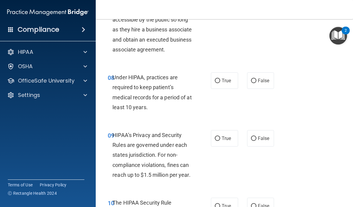
scroll to position [498, 0]
click at [267, 83] on span "False" at bounding box center [264, 80] width 12 height 6
click at [256, 83] on input "False" at bounding box center [253, 80] width 5 height 4
radio input "true"
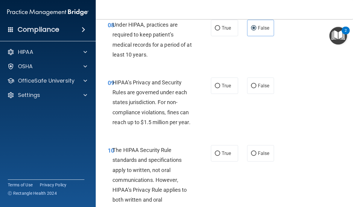
scroll to position [551, 0]
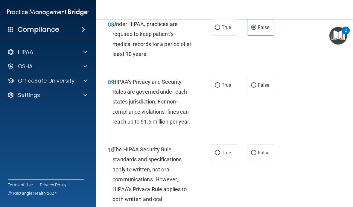
click at [227, 93] on label "True" at bounding box center [224, 85] width 27 height 16
click at [220, 88] on input "True" at bounding box center [217, 85] width 5 height 4
radio input "true"
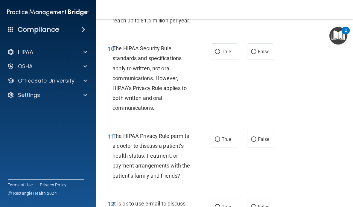
scroll to position [656, 0]
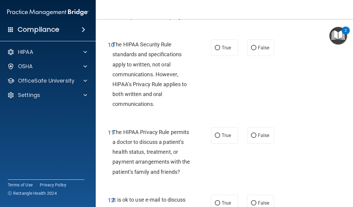
click at [225, 56] on label "True" at bounding box center [224, 47] width 27 height 16
click at [220, 50] on input "True" at bounding box center [217, 48] width 5 height 4
radio input "true"
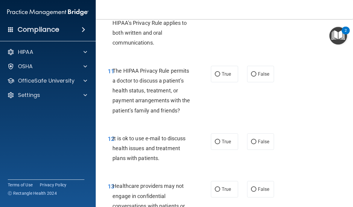
scroll to position [719, 0]
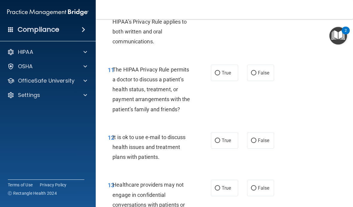
click at [252, 81] on label "False" at bounding box center [260, 73] width 27 height 16
click at [252, 75] on input "False" at bounding box center [253, 73] width 5 height 4
radio input "true"
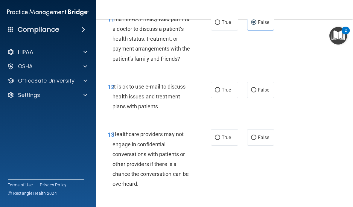
scroll to position [778, 0]
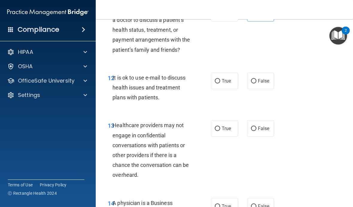
click at [273, 89] on label "False" at bounding box center [260, 81] width 27 height 16
click at [256, 83] on input "False" at bounding box center [253, 81] width 5 height 4
radio input "true"
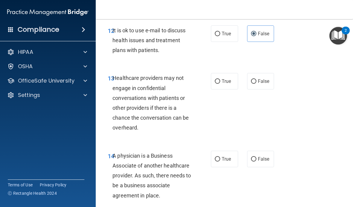
scroll to position [826, 0]
click at [225, 89] on label "True" at bounding box center [224, 81] width 27 height 16
click at [220, 83] on input "True" at bounding box center [217, 81] width 5 height 4
radio input "true"
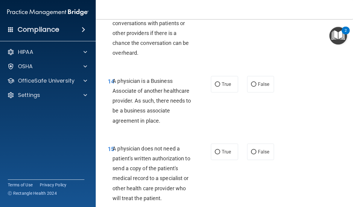
scroll to position [904, 0]
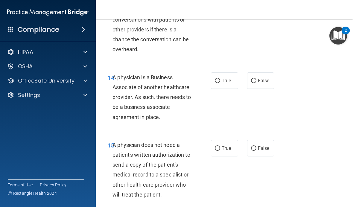
click at [230, 89] on label "True" at bounding box center [224, 80] width 27 height 16
click at [220, 83] on input "True" at bounding box center [217, 81] width 5 height 4
radio input "true"
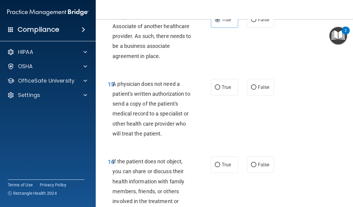
scroll to position [967, 0]
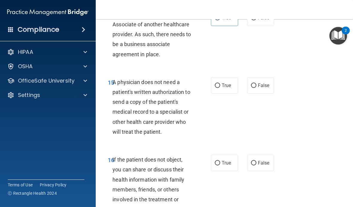
click at [228, 94] on label "True" at bounding box center [224, 85] width 27 height 16
click at [220, 88] on input "True" at bounding box center [217, 85] width 5 height 4
radio input "true"
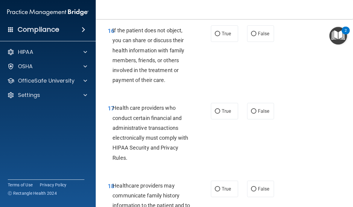
scroll to position [1101, 0]
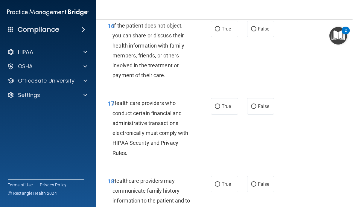
click at [237, 30] on label "True" at bounding box center [224, 29] width 27 height 16
click at [220, 30] on input "True" at bounding box center [217, 29] width 5 height 4
radio input "true"
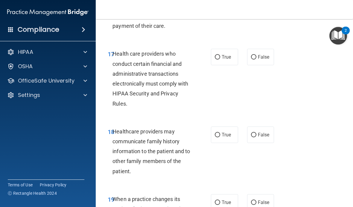
scroll to position [1152, 0]
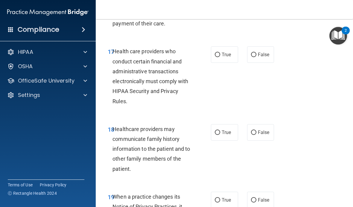
click at [224, 63] on label "True" at bounding box center [224, 54] width 27 height 16
click at [220, 57] on input "True" at bounding box center [217, 55] width 5 height 4
radio input "true"
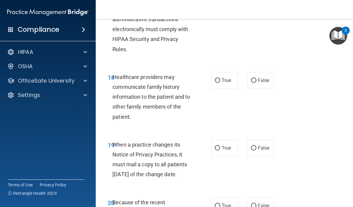
scroll to position [1205, 0]
click at [228, 81] on span "True" at bounding box center [226, 80] width 9 height 6
click at [220, 81] on input "True" at bounding box center [217, 80] width 5 height 4
radio input "true"
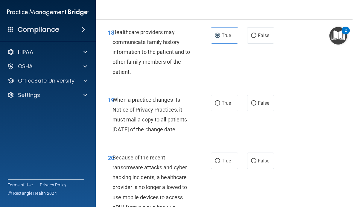
scroll to position [1263, 0]
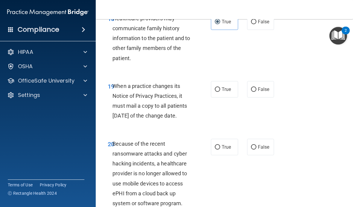
click at [234, 83] on div "19 When a practice changes its Notice of Privacy Practices, it must mail a copy…" at bounding box center [224, 103] width 242 height 58
click at [236, 85] on label "True" at bounding box center [224, 89] width 27 height 16
click at [220, 87] on input "True" at bounding box center [217, 89] width 5 height 4
radio input "true"
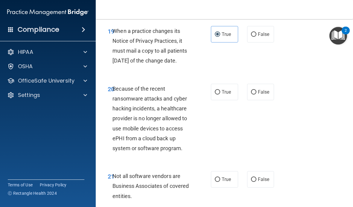
scroll to position [1323, 0]
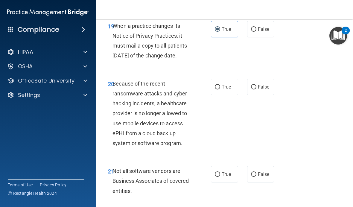
click at [261, 90] on span "False" at bounding box center [264, 87] width 12 height 6
click at [256, 89] on input "False" at bounding box center [253, 87] width 5 height 4
radio input "true"
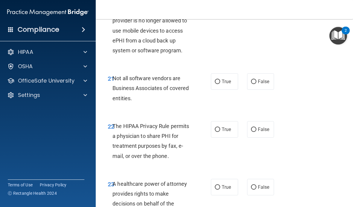
scroll to position [1420, 0]
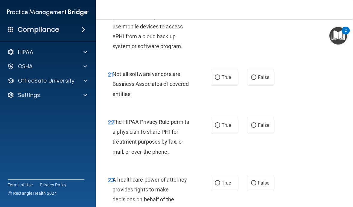
click at [226, 80] on span "True" at bounding box center [226, 77] width 9 height 6
click at [220, 80] on input "True" at bounding box center [217, 77] width 5 height 4
radio input "true"
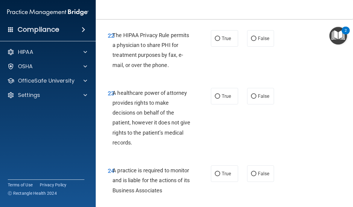
scroll to position [1509, 0]
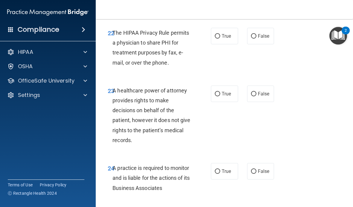
click at [262, 39] on span "False" at bounding box center [264, 36] width 12 height 6
click at [256, 39] on input "False" at bounding box center [253, 36] width 5 height 4
radio input "true"
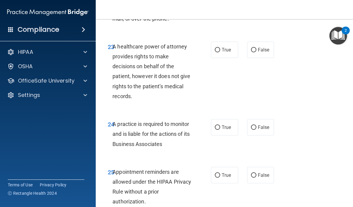
scroll to position [1554, 0]
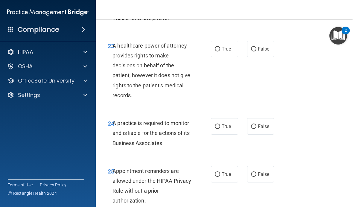
click at [226, 57] on label "True" at bounding box center [224, 49] width 27 height 16
click at [220, 51] on input "True" at bounding box center [217, 49] width 5 height 4
radio input "true"
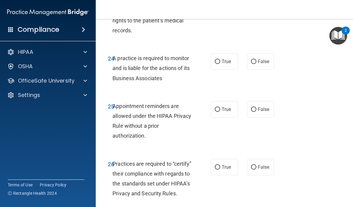
scroll to position [1620, 0]
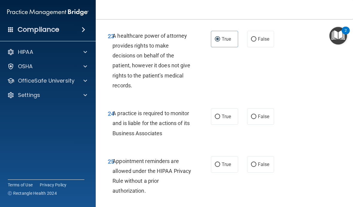
click at [269, 44] on label "False" at bounding box center [260, 39] width 27 height 16
click at [256, 42] on input "False" at bounding box center [253, 39] width 5 height 4
radio input "true"
radio input "false"
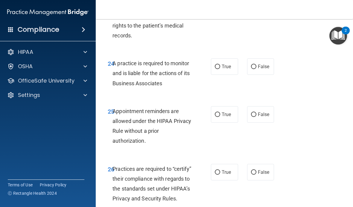
scroll to position [1614, 0]
click at [226, 73] on label "True" at bounding box center [224, 66] width 27 height 16
click at [220, 69] on input "True" at bounding box center [217, 66] width 5 height 4
radio input "true"
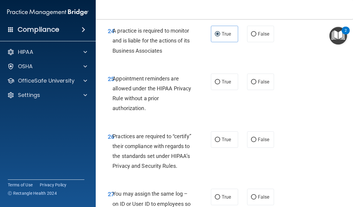
scroll to position [1683, 0]
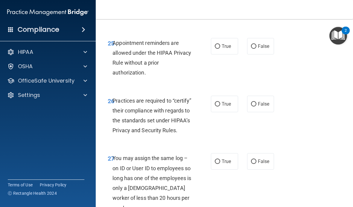
click at [229, 49] on span "True" at bounding box center [226, 46] width 9 height 6
click at [220, 49] on input "True" at bounding box center [217, 46] width 5 height 4
radio input "true"
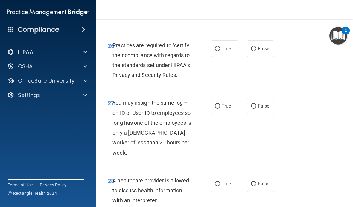
scroll to position [1738, 0]
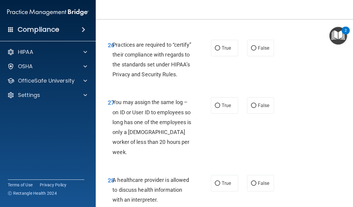
click at [227, 51] on span "True" at bounding box center [226, 48] width 9 height 6
click at [220, 51] on input "True" at bounding box center [217, 48] width 5 height 4
radio input "true"
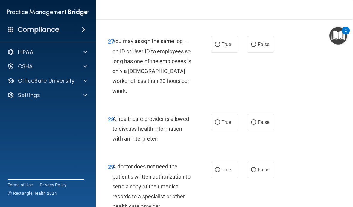
scroll to position [1800, 0]
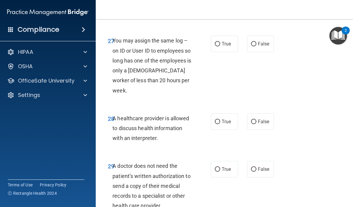
click at [269, 47] on span "False" at bounding box center [264, 44] width 12 height 6
click at [256, 46] on input "False" at bounding box center [253, 44] width 5 height 4
radio input "true"
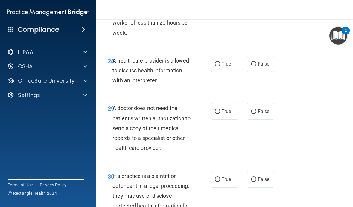
scroll to position [1858, 0]
click at [229, 61] on label "True" at bounding box center [224, 63] width 27 height 16
click at [220, 62] on input "True" at bounding box center [217, 64] width 5 height 4
radio input "true"
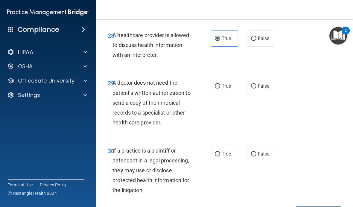
scroll to position [1900, 0]
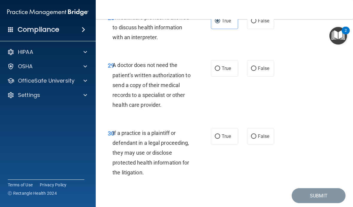
click at [225, 67] on span "True" at bounding box center [226, 69] width 9 height 6
click at [220, 67] on input "True" at bounding box center [217, 68] width 5 height 4
radio input "true"
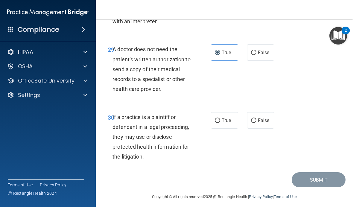
click at [264, 121] on span "False" at bounding box center [264, 121] width 12 height 6
click at [256, 121] on input "False" at bounding box center [253, 120] width 5 height 4
radio input "true"
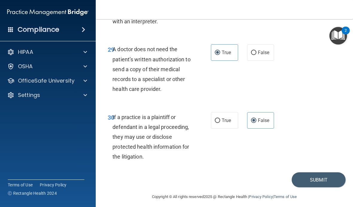
click at [331, 179] on button "Submit" at bounding box center [319, 179] width 54 height 15
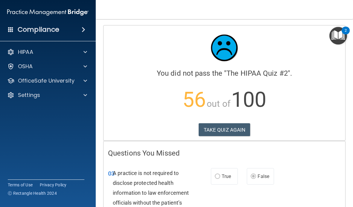
click at [229, 129] on button "TAKE QUIZ AGAIN" at bounding box center [225, 129] width 52 height 13
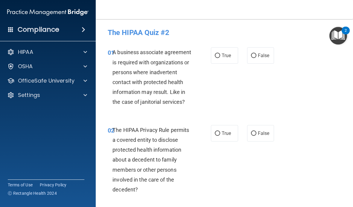
click at [270, 58] on label "False" at bounding box center [260, 55] width 27 height 16
click at [256, 58] on input "False" at bounding box center [253, 56] width 5 height 4
radio input "true"
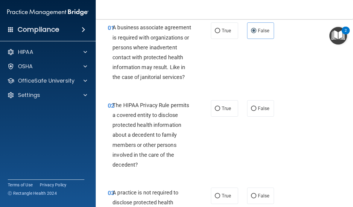
scroll to position [25, 0]
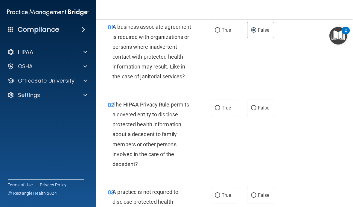
click at [227, 103] on label "True" at bounding box center [224, 108] width 27 height 16
click at [220, 106] on input "True" at bounding box center [217, 108] width 5 height 4
radio input "true"
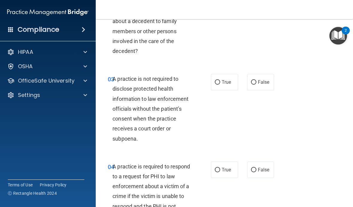
scroll to position [142, 0]
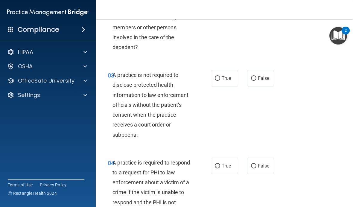
click at [219, 85] on label "True" at bounding box center [224, 78] width 27 height 16
click at [219, 81] on input "True" at bounding box center [217, 78] width 5 height 4
radio input "true"
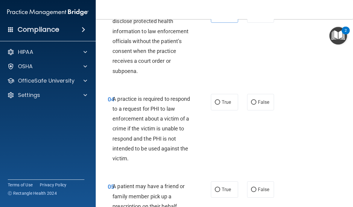
scroll to position [207, 0]
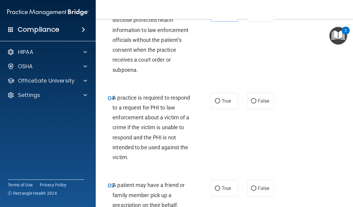
click at [223, 96] on label "True" at bounding box center [224, 101] width 27 height 16
click at [220, 99] on input "True" at bounding box center [217, 101] width 5 height 4
radio input "true"
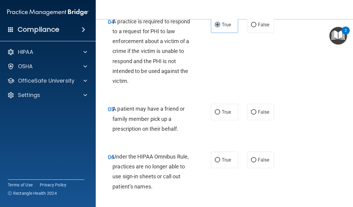
scroll to position [284, 0]
click at [230, 103] on label "True" at bounding box center [224, 111] width 27 height 16
click at [220, 110] on input "True" at bounding box center [217, 112] width 5 height 4
radio input "true"
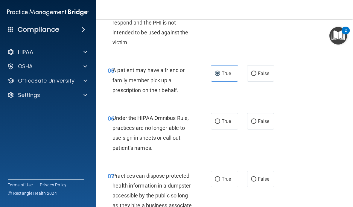
scroll to position [322, 0]
click at [228, 124] on label "True" at bounding box center [224, 121] width 27 height 16
click at [220, 124] on input "True" at bounding box center [217, 121] width 5 height 4
radio input "true"
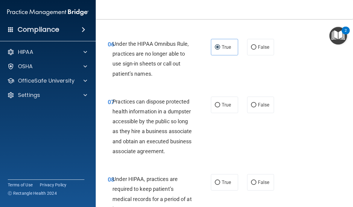
scroll to position [398, 0]
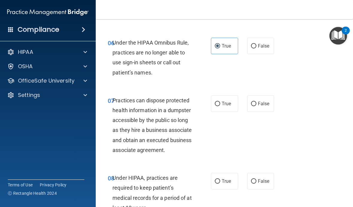
click at [266, 95] on label "False" at bounding box center [260, 103] width 27 height 16
click at [256, 102] on input "False" at bounding box center [253, 104] width 5 height 4
radio input "true"
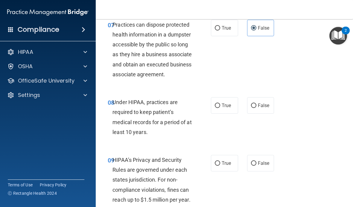
scroll to position [474, 0]
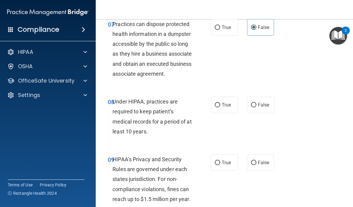
click at [274, 113] on label "False" at bounding box center [260, 105] width 27 height 16
click at [256, 107] on input "False" at bounding box center [253, 105] width 5 height 4
radio input "true"
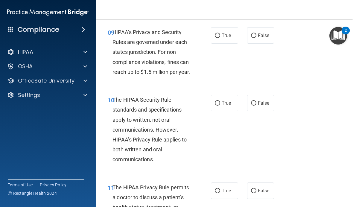
scroll to position [601, 0]
click at [227, 38] on span "True" at bounding box center [226, 35] width 9 height 6
click at [220, 38] on input "True" at bounding box center [217, 35] width 5 height 4
radio input "true"
click at [308, 134] on div "10 The HIPAA Security Rule standards and specifications apply to written, not o…" at bounding box center [224, 131] width 242 height 88
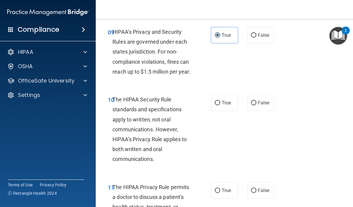
click at [271, 109] on label "False" at bounding box center [260, 103] width 27 height 16
click at [256, 105] on input "False" at bounding box center [253, 103] width 5 height 4
radio input "true"
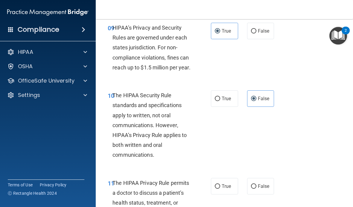
scroll to position [605, 0]
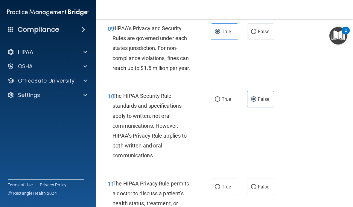
click at [225, 102] on span "True" at bounding box center [226, 99] width 9 height 6
click at [220, 102] on input "True" at bounding box center [217, 99] width 5 height 4
radio input "true"
radio input "false"
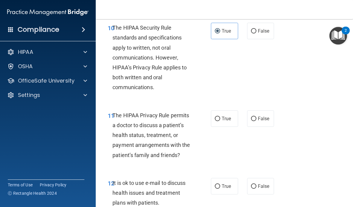
scroll to position [674, 0]
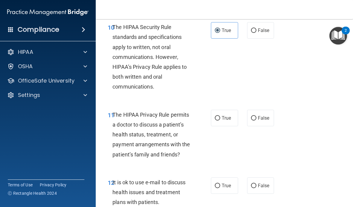
click at [259, 121] on span "False" at bounding box center [264, 118] width 12 height 6
click at [256, 121] on input "False" at bounding box center [253, 118] width 5 height 4
radio input "true"
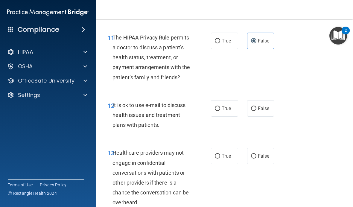
scroll to position [751, 0]
click at [264, 116] on label "False" at bounding box center [260, 108] width 27 height 16
click at [256, 111] on input "False" at bounding box center [253, 108] width 5 height 4
radio input "true"
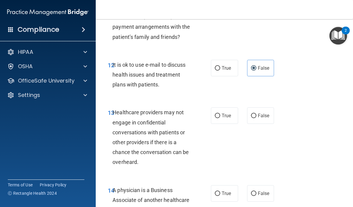
scroll to position [792, 0]
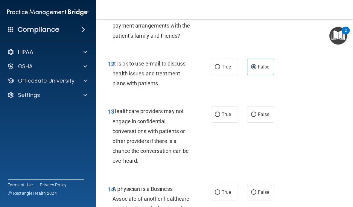
click at [229, 117] on span "True" at bounding box center [226, 115] width 9 height 6
click at [220, 117] on input "True" at bounding box center [217, 114] width 5 height 4
radio input "true"
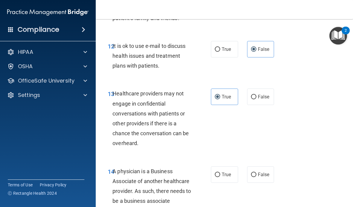
scroll to position [844, 0]
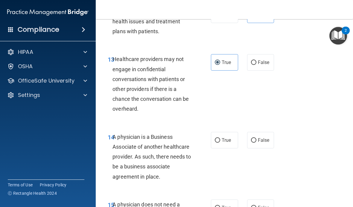
click at [224, 141] on label "True" at bounding box center [224, 140] width 27 height 16
click at [220, 141] on input "True" at bounding box center [217, 140] width 5 height 4
radio input "true"
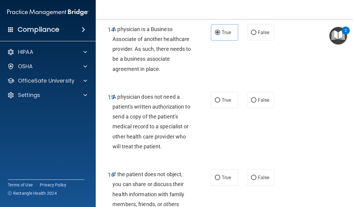
scroll to position [952, 0]
click at [232, 104] on label "True" at bounding box center [224, 100] width 27 height 16
click at [220, 102] on input "True" at bounding box center [217, 100] width 5 height 4
radio input "true"
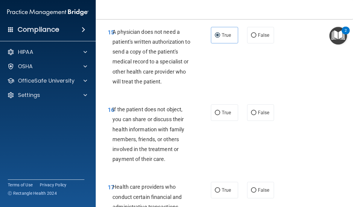
scroll to position [1017, 0]
click at [216, 115] on input "True" at bounding box center [217, 112] width 5 height 4
radio input "true"
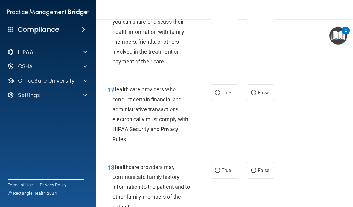
scroll to position [1115, 0]
click at [229, 95] on span "True" at bounding box center [226, 92] width 9 height 6
click at [220, 95] on input "True" at bounding box center [217, 92] width 5 height 4
radio input "true"
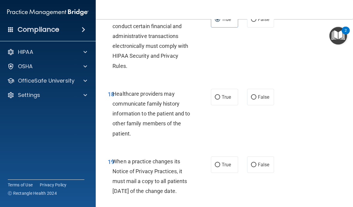
scroll to position [1189, 0]
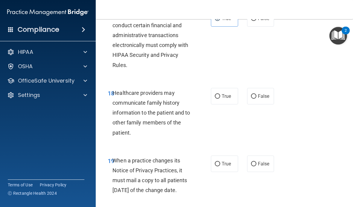
click at [227, 104] on label "True" at bounding box center [224, 96] width 27 height 16
click at [220, 99] on input "True" at bounding box center [217, 96] width 5 height 4
radio input "true"
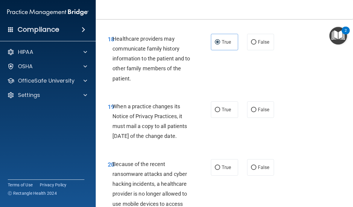
scroll to position [1255, 0]
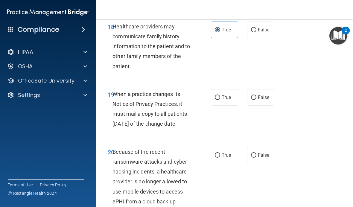
click at [236, 98] on label "True" at bounding box center [224, 97] width 27 height 16
click at [220, 98] on input "True" at bounding box center [217, 97] width 5 height 4
radio input "true"
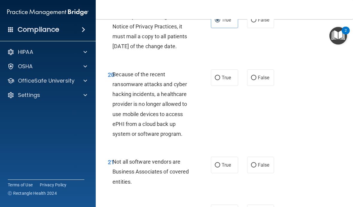
scroll to position [1333, 0]
click at [270, 86] on label "False" at bounding box center [260, 77] width 27 height 16
click at [256, 80] on input "False" at bounding box center [253, 77] width 5 height 4
radio input "true"
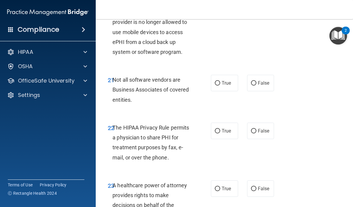
scroll to position [1415, 0]
click at [223, 86] on span "True" at bounding box center [226, 83] width 9 height 6
click at [220, 85] on input "True" at bounding box center [217, 83] width 5 height 4
radio input "true"
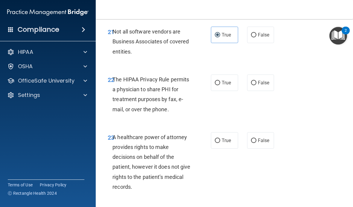
scroll to position [1463, 0]
click at [271, 91] on label "False" at bounding box center [260, 82] width 27 height 16
click at [256, 85] on input "False" at bounding box center [253, 82] width 5 height 4
radio input "true"
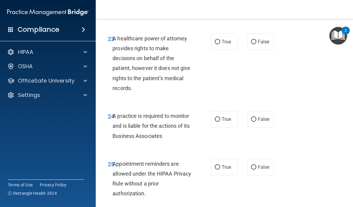
scroll to position [1560, 0]
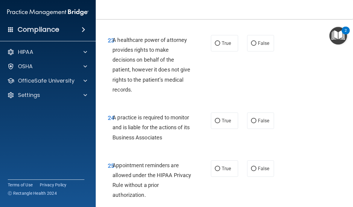
click at [232, 51] on label "True" at bounding box center [224, 43] width 27 height 16
click at [220, 46] on input "True" at bounding box center [217, 43] width 5 height 4
radio input "true"
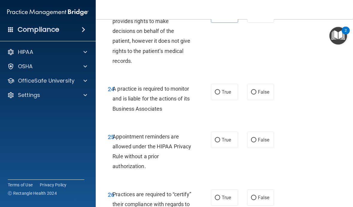
scroll to position [1590, 0]
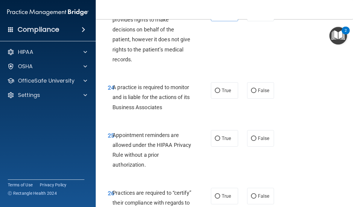
click at [229, 93] on span "True" at bounding box center [226, 91] width 9 height 6
click at [220, 93] on input "True" at bounding box center [217, 91] width 5 height 4
radio input "true"
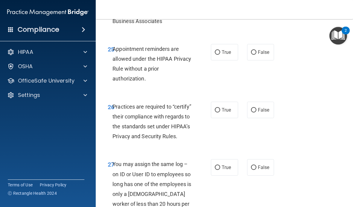
scroll to position [1677, 0]
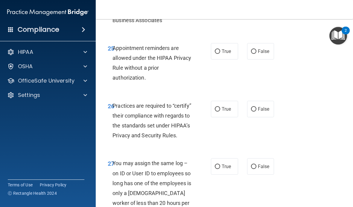
click at [233, 60] on label "True" at bounding box center [224, 51] width 27 height 16
click at [220, 54] on input "True" at bounding box center [217, 51] width 5 height 4
radio input "true"
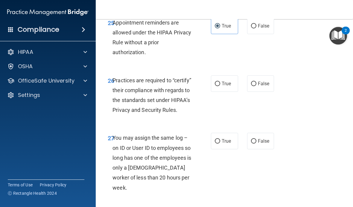
scroll to position [1705, 0]
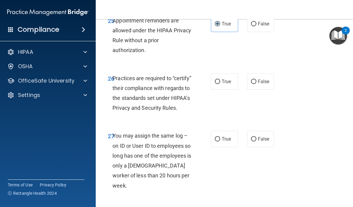
click at [226, 90] on label "True" at bounding box center [224, 81] width 27 height 16
click at [220, 84] on input "True" at bounding box center [217, 82] width 5 height 4
radio input "true"
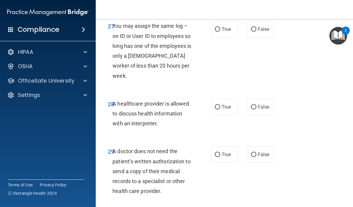
scroll to position [1815, 0]
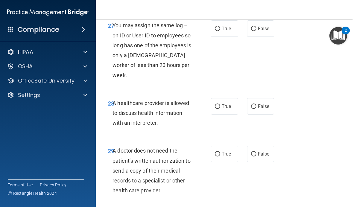
click at [264, 36] on label "False" at bounding box center [260, 28] width 27 height 16
click at [256, 31] on input "False" at bounding box center [253, 29] width 5 height 4
radio input "true"
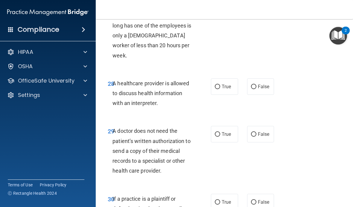
scroll to position [1836, 0]
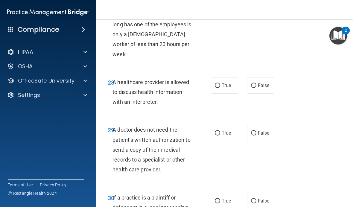
click at [231, 89] on label "True" at bounding box center [224, 85] width 27 height 16
click at [220, 88] on input "True" at bounding box center [217, 85] width 5 height 4
radio input "true"
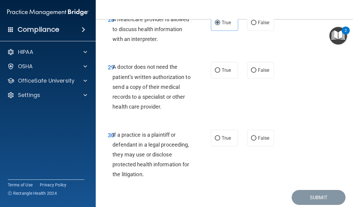
scroll to position [1899, 0]
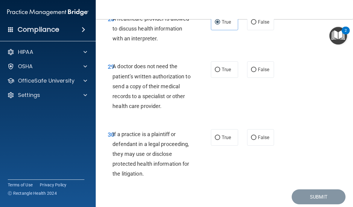
click at [225, 71] on span "True" at bounding box center [226, 70] width 9 height 6
click at [220, 71] on input "True" at bounding box center [217, 70] width 5 height 4
radio input "true"
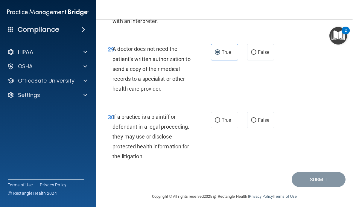
scroll to position [1917, 0]
click at [266, 124] on label "False" at bounding box center [260, 120] width 27 height 16
click at [256, 122] on input "False" at bounding box center [253, 120] width 5 height 4
radio input "true"
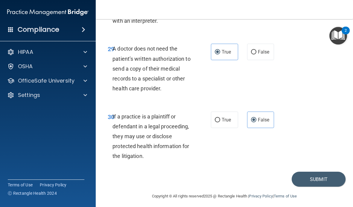
click at [322, 182] on button "Submit" at bounding box center [319, 179] width 54 height 15
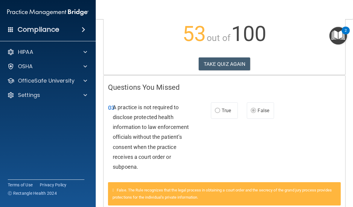
scroll to position [67, 0]
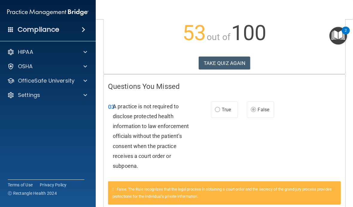
click at [242, 60] on button "TAKE QUIZ AGAIN" at bounding box center [225, 63] width 52 height 13
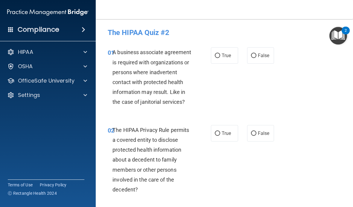
click at [219, 56] on input "True" at bounding box center [217, 56] width 5 height 4
radio input "true"
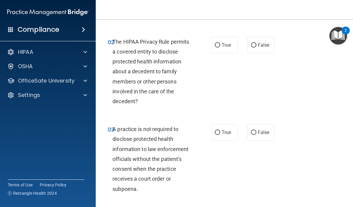
scroll to position [89, 0]
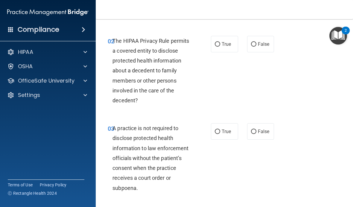
click at [267, 132] on span "False" at bounding box center [264, 132] width 12 height 6
click at [256, 132] on input "False" at bounding box center [253, 132] width 5 height 4
radio input "true"
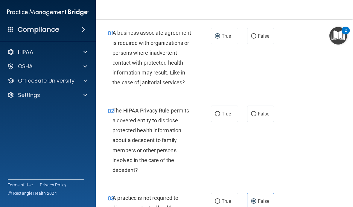
scroll to position [19, 0]
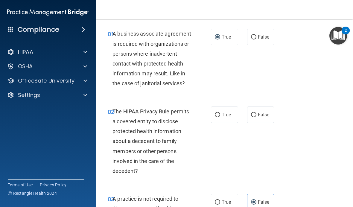
click at [228, 128] on div "02 The HIPAA Privacy Rule permits a covered entity to disclose protected health…" at bounding box center [224, 143] width 242 height 88
click at [228, 112] on span "True" at bounding box center [226, 115] width 9 height 6
click at [220, 113] on input "True" at bounding box center [217, 115] width 5 height 4
radio input "true"
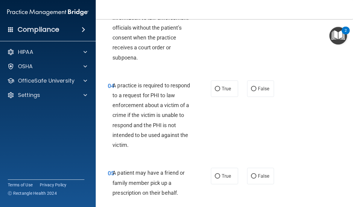
scroll to position [220, 0]
click at [274, 87] on label "False" at bounding box center [260, 88] width 27 height 16
click at [256, 87] on input "False" at bounding box center [253, 88] width 5 height 4
radio input "true"
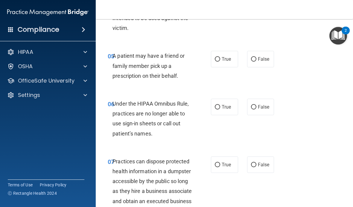
scroll to position [333, 0]
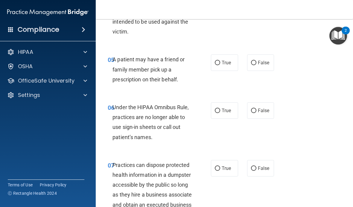
click at [231, 63] on span "True" at bounding box center [226, 63] width 9 height 6
click at [220, 63] on input "True" at bounding box center [217, 63] width 5 height 4
radio input "true"
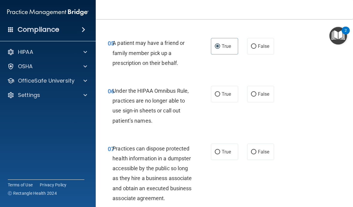
scroll to position [351, 0]
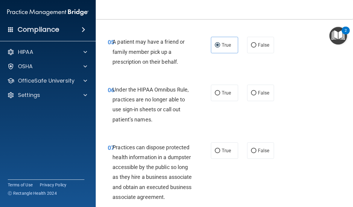
click at [227, 91] on span "True" at bounding box center [226, 93] width 9 height 6
click at [220, 91] on input "True" at bounding box center [217, 93] width 5 height 4
radio input "true"
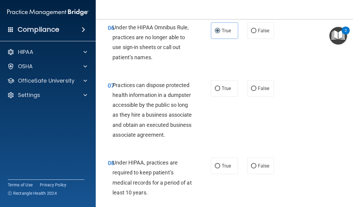
scroll to position [413, 0]
click at [263, 82] on label "False" at bounding box center [260, 88] width 27 height 16
click at [256, 86] on input "False" at bounding box center [253, 88] width 5 height 4
radio input "true"
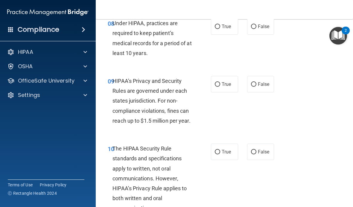
scroll to position [553, 0]
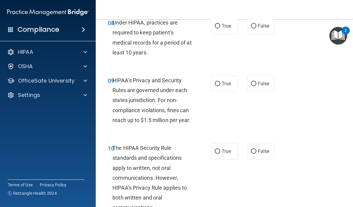
click at [260, 86] on span "False" at bounding box center [264, 84] width 12 height 6
click at [256, 86] on input "False" at bounding box center [253, 84] width 5 height 4
radio input "true"
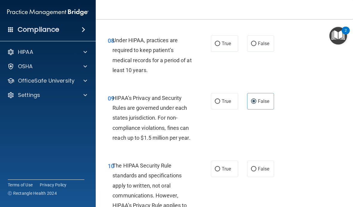
click at [262, 46] on span "False" at bounding box center [264, 44] width 12 height 6
click at [256, 46] on input "False" at bounding box center [253, 44] width 5 height 4
radio input "true"
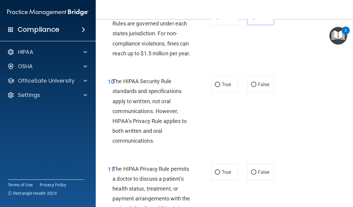
scroll to position [620, 0]
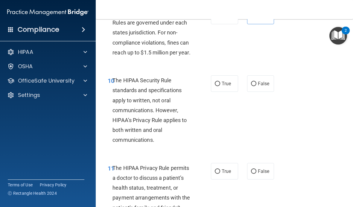
click at [225, 92] on label "True" at bounding box center [224, 83] width 27 height 16
click at [220, 86] on input "True" at bounding box center [217, 84] width 5 height 4
radio input "true"
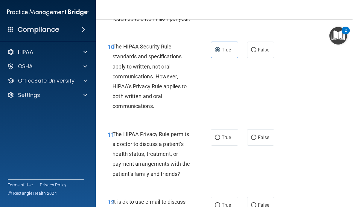
scroll to position [689, 0]
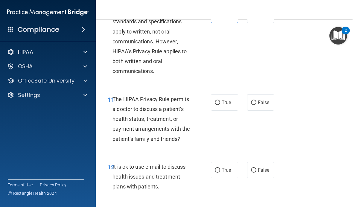
click at [223, 105] on span "True" at bounding box center [226, 103] width 9 height 6
click at [220, 105] on input "True" at bounding box center [217, 102] width 5 height 4
radio input "true"
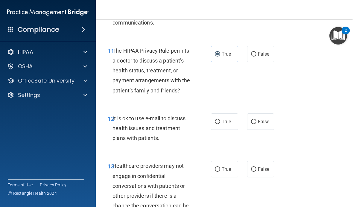
scroll to position [738, 0]
click at [217, 124] on input "True" at bounding box center [217, 122] width 5 height 4
radio input "true"
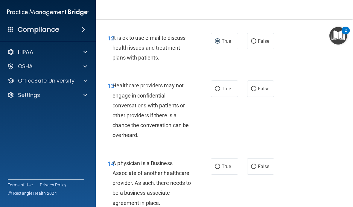
scroll to position [818, 0]
click at [264, 97] on label "False" at bounding box center [260, 88] width 27 height 16
click at [256, 91] on input "False" at bounding box center [253, 88] width 5 height 4
radio input "true"
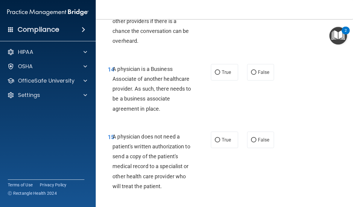
scroll to position [936, 0]
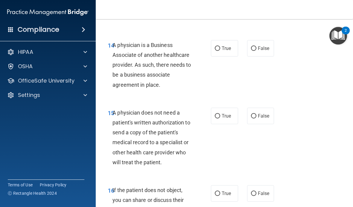
click at [264, 51] on span "False" at bounding box center [264, 48] width 12 height 6
click at [256, 51] on input "False" at bounding box center [253, 48] width 5 height 4
radio input "true"
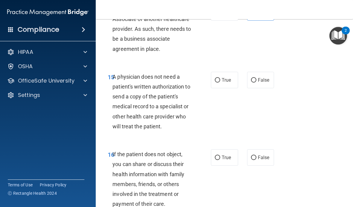
scroll to position [983, 0]
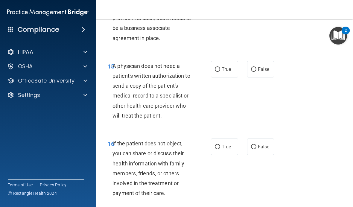
click at [232, 69] on label "True" at bounding box center [224, 69] width 27 height 16
click at [220, 69] on input "True" at bounding box center [217, 69] width 5 height 4
radio input "true"
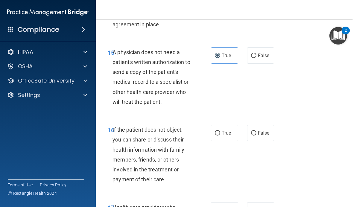
scroll to position [998, 0]
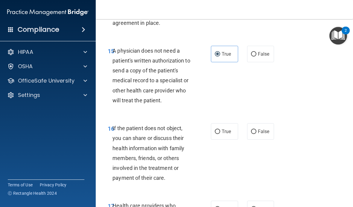
click at [224, 133] on label "True" at bounding box center [224, 131] width 27 height 16
click at [220, 133] on input "True" at bounding box center [217, 132] width 5 height 4
radio input "true"
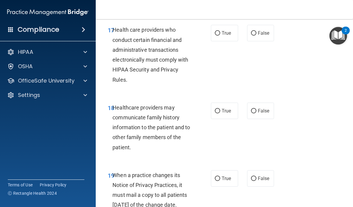
scroll to position [1174, 0]
click at [227, 35] on span "True" at bounding box center [226, 34] width 9 height 6
click at [220, 35] on input "True" at bounding box center [217, 33] width 5 height 4
radio input "true"
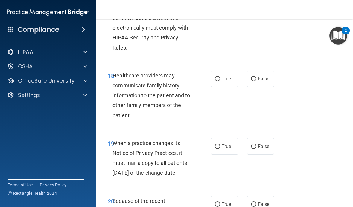
scroll to position [1222, 0]
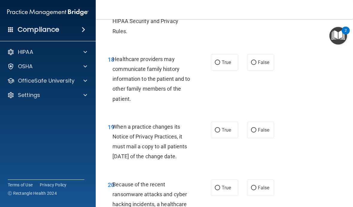
click at [259, 64] on span "False" at bounding box center [264, 63] width 12 height 6
click at [256, 64] on input "False" at bounding box center [253, 62] width 5 height 4
radio input "true"
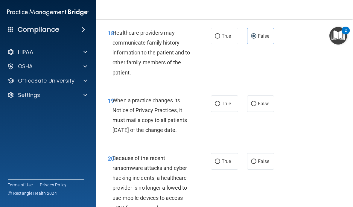
scroll to position [1250, 0]
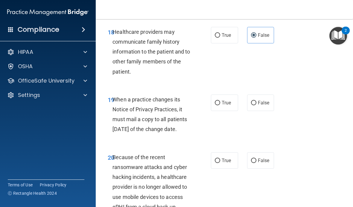
click at [264, 111] on label "False" at bounding box center [260, 103] width 27 height 16
click at [256, 105] on input "False" at bounding box center [253, 103] width 5 height 4
radio input "true"
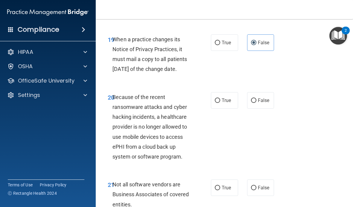
scroll to position [1315, 0]
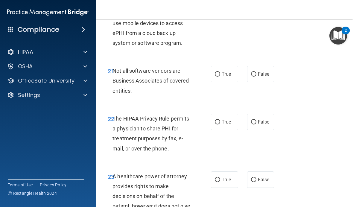
click at [227, 125] on span "True" at bounding box center [226, 122] width 9 height 6
click at [220, 124] on input "True" at bounding box center [217, 122] width 5 height 4
radio input "true"
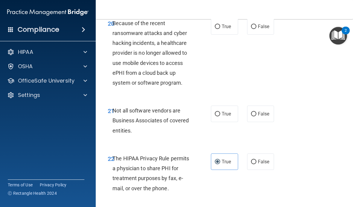
scroll to position [1382, 0]
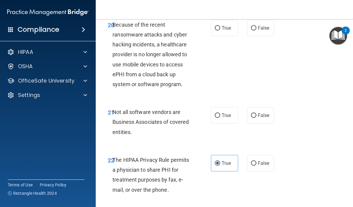
click at [267, 118] on span "False" at bounding box center [264, 115] width 12 height 6
click at [256, 118] on input "False" at bounding box center [253, 115] width 5 height 4
radio input "true"
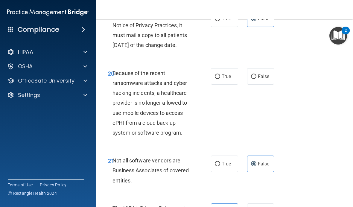
scroll to position [1333, 0]
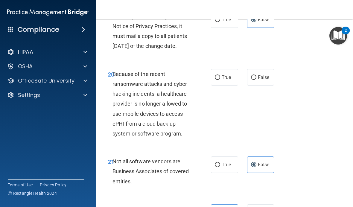
click at [225, 80] on span "True" at bounding box center [226, 77] width 9 height 6
click at [220, 80] on input "True" at bounding box center [217, 77] width 5 height 4
radio input "true"
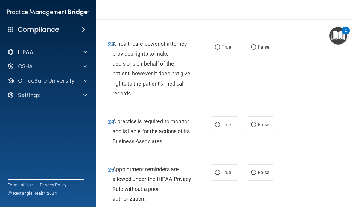
scroll to position [1555, 0]
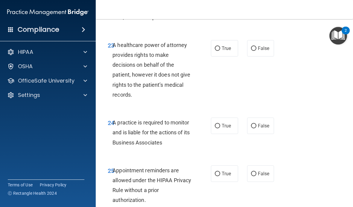
click at [227, 54] on label "True" at bounding box center [224, 48] width 27 height 16
click at [220, 51] on input "True" at bounding box center [217, 48] width 5 height 4
radio input "true"
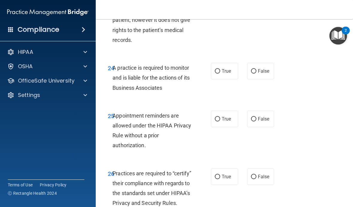
scroll to position [1611, 0]
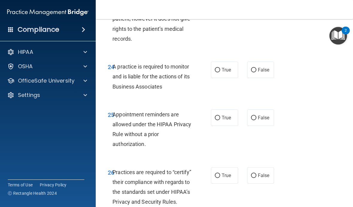
click at [269, 73] on span "False" at bounding box center [264, 70] width 12 height 6
click at [256, 72] on input "False" at bounding box center [253, 70] width 5 height 4
radio input "true"
click at [256, 178] on input "False" at bounding box center [253, 175] width 5 height 4
radio input "true"
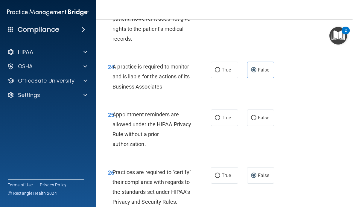
click at [225, 121] on span "True" at bounding box center [226, 118] width 9 height 6
click at [220, 120] on input "True" at bounding box center [217, 118] width 5 height 4
radio input "true"
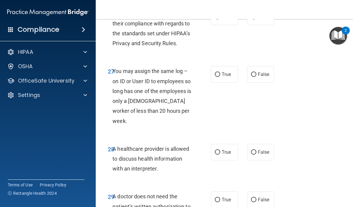
scroll to position [1772, 0]
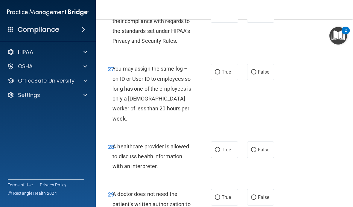
click at [260, 77] on label "False" at bounding box center [260, 72] width 27 height 16
click at [256, 74] on input "False" at bounding box center [253, 72] width 5 height 4
radio input "true"
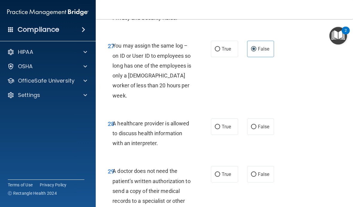
scroll to position [1795, 0]
click at [229, 129] on span "True" at bounding box center [226, 127] width 9 height 6
click at [220, 129] on input "True" at bounding box center [217, 126] width 5 height 4
radio input "true"
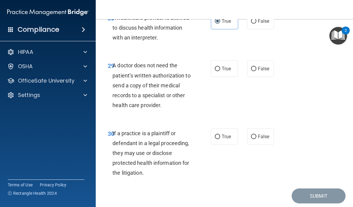
scroll to position [1903, 0]
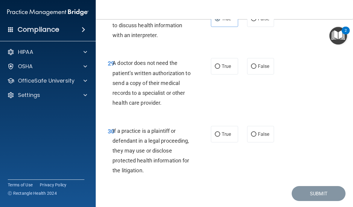
click at [230, 68] on span "True" at bounding box center [226, 66] width 9 height 6
click at [220, 68] on input "True" at bounding box center [217, 66] width 5 height 4
radio input "true"
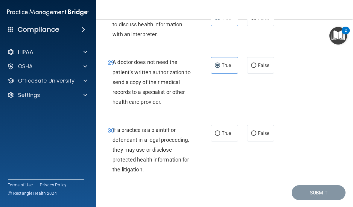
scroll to position [1905, 0]
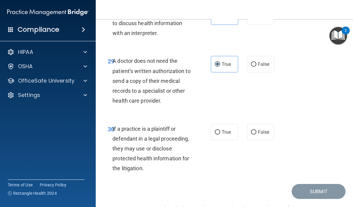
click at [234, 127] on label "True" at bounding box center [224, 132] width 27 height 16
click at [220, 130] on input "True" at bounding box center [217, 132] width 5 height 4
radio input "true"
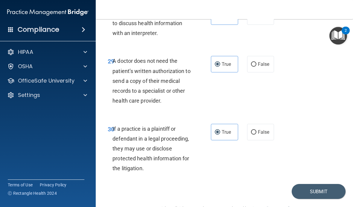
click at [330, 191] on button "Submit" at bounding box center [319, 191] width 54 height 15
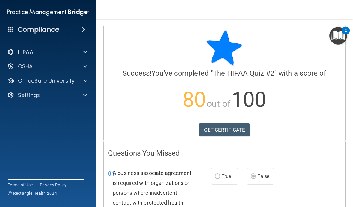
click at [237, 130] on link "GET CERTIFICATE" at bounding box center [224, 129] width 51 height 13
click at [16, 60] on div "HIPAA Documents and Policies Report an Incident Business Associates Emergency P…" at bounding box center [48, 75] width 96 height 62
click at [18, 54] on p "HIPAA" at bounding box center [25, 51] width 15 height 7
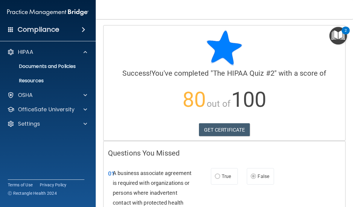
click at [24, 112] on p "OfficeSafe University" at bounding box center [46, 109] width 57 height 7
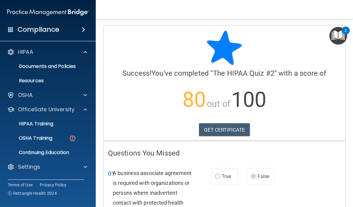
click at [24, 124] on p "HIPAA Training" at bounding box center [28, 124] width 49 height 6
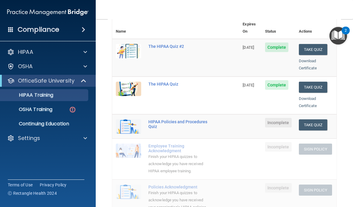
scroll to position [74, 0]
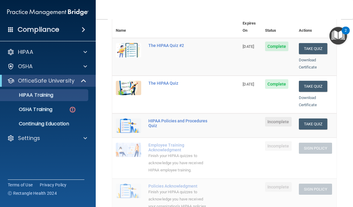
click at [321, 118] on button "Take Quiz" at bounding box center [313, 123] width 29 height 11
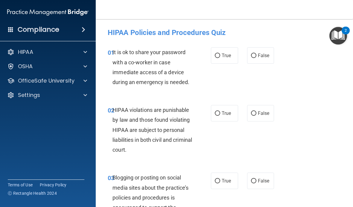
click at [265, 51] on label "False" at bounding box center [260, 55] width 27 height 16
click at [256, 54] on input "False" at bounding box center [253, 56] width 5 height 4
radio input "true"
click at [229, 114] on span "True" at bounding box center [226, 113] width 9 height 6
click at [220, 114] on input "True" at bounding box center [217, 113] width 5 height 4
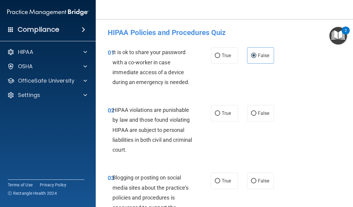
radio input "true"
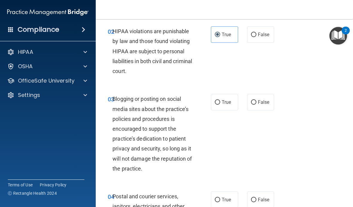
scroll to position [80, 0]
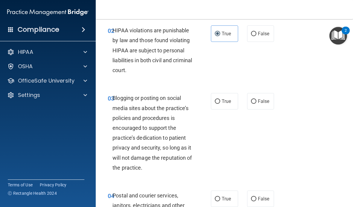
click at [226, 101] on span "True" at bounding box center [226, 101] width 9 height 6
click at [220, 101] on input "True" at bounding box center [217, 101] width 5 height 4
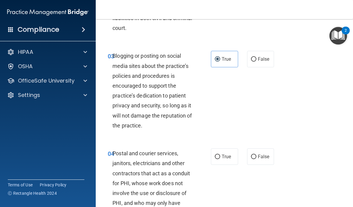
scroll to position [122, 0]
click at [262, 60] on span "False" at bounding box center [264, 59] width 12 height 6
click at [256, 60] on input "False" at bounding box center [253, 59] width 5 height 4
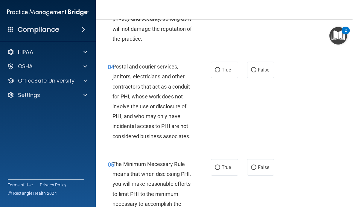
scroll to position [208, 0]
click at [232, 71] on label "True" at bounding box center [224, 70] width 27 height 16
click at [220, 71] on input "True" at bounding box center [217, 70] width 5 height 4
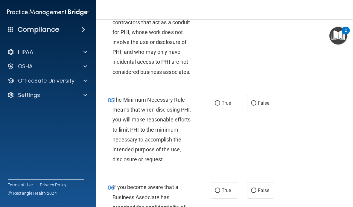
scroll to position [273, 0]
click at [225, 100] on span "True" at bounding box center [226, 103] width 9 height 6
click at [220, 101] on input "True" at bounding box center [217, 103] width 5 height 4
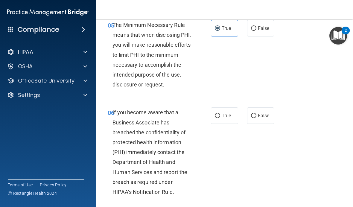
scroll to position [348, 0]
click at [256, 110] on label "False" at bounding box center [260, 115] width 27 height 16
click at [256, 113] on input "False" at bounding box center [253, 115] width 5 height 4
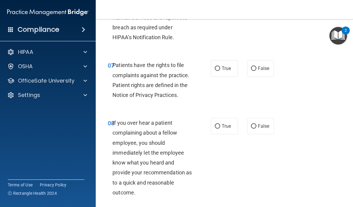
scroll to position [503, 0]
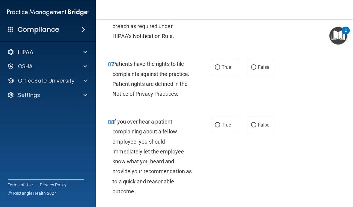
click at [219, 65] on input "True" at bounding box center [217, 67] width 5 height 4
click at [253, 123] on input "False" at bounding box center [253, 125] width 5 height 4
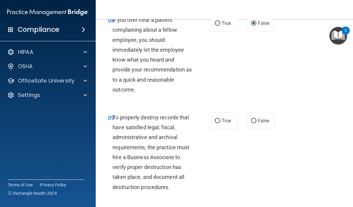
click at [225, 118] on span "True" at bounding box center [226, 121] width 9 height 6
click at [220, 119] on input "True" at bounding box center [217, 121] width 5 height 4
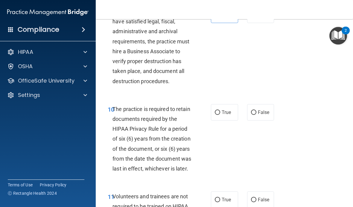
scroll to position [711, 0]
click at [223, 110] on span "True" at bounding box center [226, 113] width 9 height 6
click at [220, 111] on input "True" at bounding box center [217, 113] width 5 height 4
click at [228, 192] on label "True" at bounding box center [224, 200] width 27 height 16
click at [220, 198] on input "True" at bounding box center [217, 200] width 5 height 4
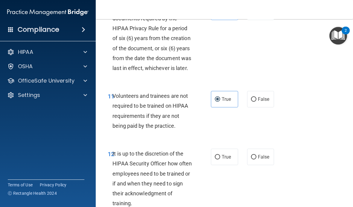
click at [255, 155] on input "False" at bounding box center [253, 157] width 5 height 4
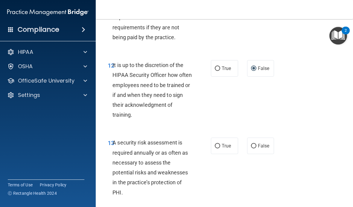
click at [258, 143] on span "False" at bounding box center [264, 146] width 12 height 6
click at [256, 144] on input "False" at bounding box center [253, 146] width 5 height 4
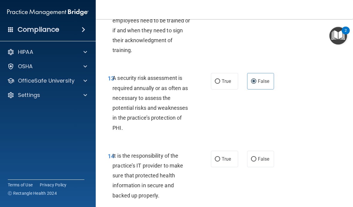
click at [232, 152] on label "True" at bounding box center [224, 159] width 27 height 16
click at [220, 157] on input "True" at bounding box center [217, 159] width 5 height 4
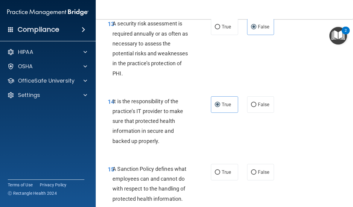
scroll to position [1068, 0]
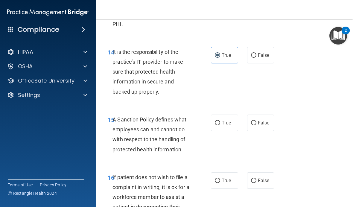
click at [226, 120] on label "True" at bounding box center [224, 123] width 27 height 16
click at [220, 121] on input "True" at bounding box center [217, 123] width 5 height 4
click at [259, 172] on label "False" at bounding box center [260, 180] width 27 height 16
click at [256, 179] on input "False" at bounding box center [253, 181] width 5 height 4
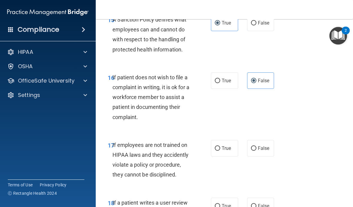
scroll to position [1169, 0]
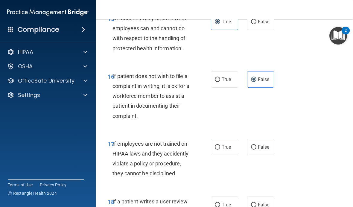
click at [227, 145] on label "True" at bounding box center [224, 147] width 27 height 16
click at [220, 145] on input "True" at bounding box center [217, 147] width 5 height 4
click at [229, 197] on label "True" at bounding box center [224, 205] width 27 height 16
click at [220, 203] on input "True" at bounding box center [217, 205] width 5 height 4
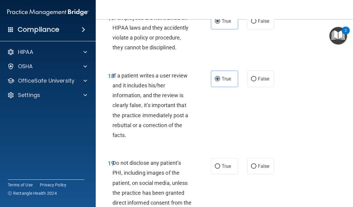
click at [228, 164] on label "True" at bounding box center [224, 166] width 27 height 16
click at [220, 164] on input "True" at bounding box center [217, 166] width 5 height 4
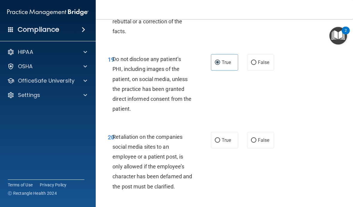
click at [253, 138] on input "False" at bounding box center [253, 140] width 5 height 4
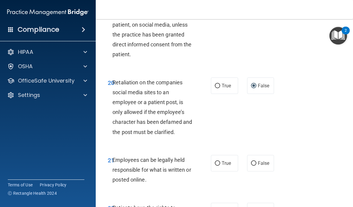
scroll to position [1487, 0]
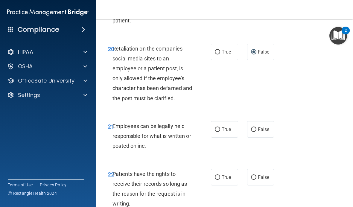
click at [230, 127] on span "True" at bounding box center [226, 130] width 9 height 6
click at [220, 127] on input "True" at bounding box center [217, 129] width 5 height 4
click at [231, 174] on span "True" at bounding box center [226, 177] width 9 height 6
click at [220, 175] on input "True" at bounding box center [217, 177] width 5 height 4
click at [261, 175] on label "False" at bounding box center [260, 177] width 27 height 16
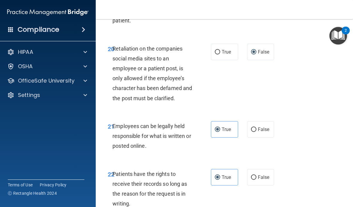
click at [256, 175] on input "False" at bounding box center [253, 177] width 5 height 4
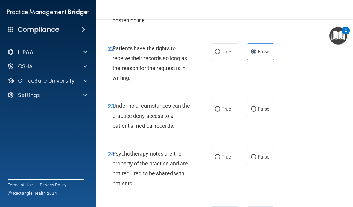
click at [230, 105] on label "True" at bounding box center [224, 109] width 27 height 16
click at [220, 107] on input "True" at bounding box center [217, 109] width 5 height 4
click at [226, 154] on span "True" at bounding box center [226, 157] width 9 height 6
click at [220, 155] on input "True" at bounding box center [217, 157] width 5 height 4
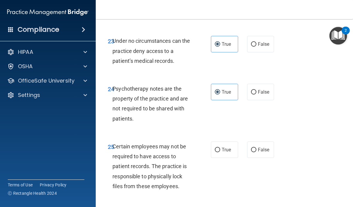
click at [261, 147] on span "False" at bounding box center [264, 150] width 12 height 6
click at [256, 148] on input "False" at bounding box center [253, 150] width 5 height 4
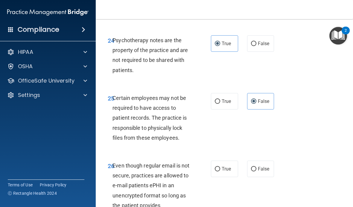
scroll to position [1778, 0]
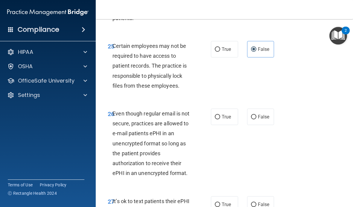
click at [265, 114] on span "False" at bounding box center [264, 117] width 12 height 6
click at [256, 115] on input "False" at bounding box center [253, 117] width 5 height 4
click at [225, 202] on span "True" at bounding box center [226, 205] width 9 height 6
click at [220, 202] on input "True" at bounding box center [217, 204] width 5 height 4
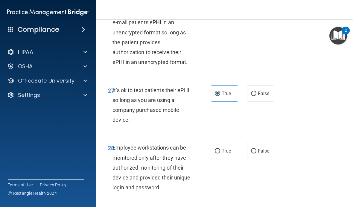
click at [226, 145] on label "True" at bounding box center [224, 151] width 27 height 16
click at [220, 149] on input "True" at bounding box center [217, 151] width 5 height 4
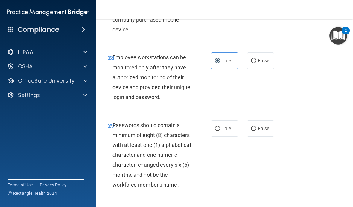
click at [226, 126] on span "True" at bounding box center [226, 129] width 9 height 6
click at [220, 127] on input "True" at bounding box center [217, 129] width 5 height 4
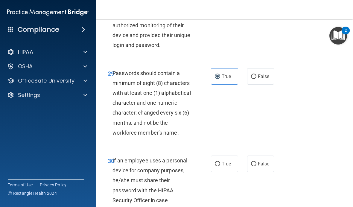
click at [225, 159] on label "True" at bounding box center [224, 164] width 27 height 16
click at [220, 162] on input "True" at bounding box center [217, 164] width 5 height 4
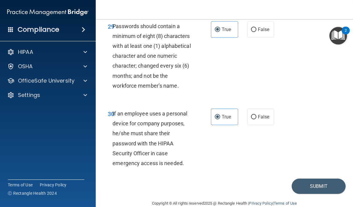
scroll to position [2078, 0]
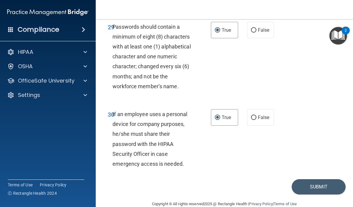
click at [328, 179] on button "Submit" at bounding box center [319, 186] width 54 height 15
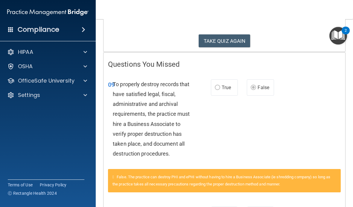
scroll to position [89, 0]
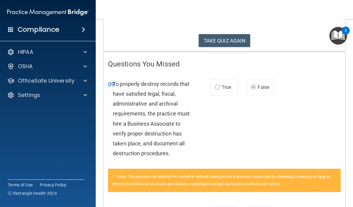
click at [239, 42] on button "TAKE QUIZ AGAIN" at bounding box center [225, 40] width 52 height 13
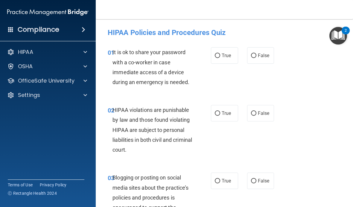
click at [267, 61] on label "False" at bounding box center [260, 55] width 27 height 16
click at [256, 58] on input "False" at bounding box center [253, 56] width 5 height 4
click at [224, 118] on label "True" at bounding box center [224, 113] width 27 height 16
click at [220, 116] on input "True" at bounding box center [217, 113] width 5 height 4
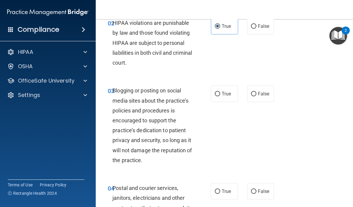
scroll to position [87, 0]
click at [260, 94] on span "False" at bounding box center [264, 94] width 12 height 6
click at [256, 94] on input "False" at bounding box center [253, 94] width 5 height 4
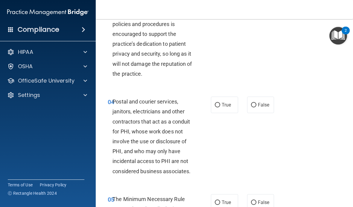
scroll to position [175, 0]
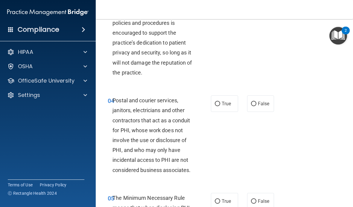
click at [232, 102] on label "True" at bounding box center [224, 103] width 27 height 16
click at [220, 102] on input "True" at bounding box center [217, 104] width 5 height 4
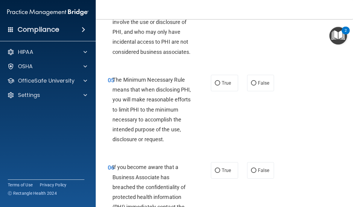
scroll to position [294, 0]
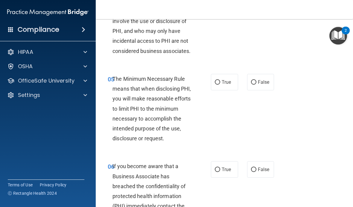
click at [226, 79] on span "True" at bounding box center [226, 82] width 9 height 6
click at [220, 80] on input "True" at bounding box center [217, 82] width 5 height 4
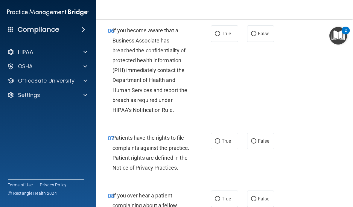
scroll to position [429, 0]
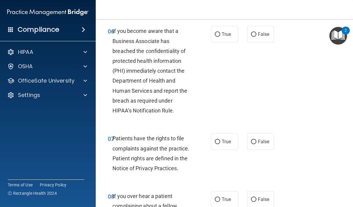
click at [232, 37] on label "True" at bounding box center [224, 34] width 27 height 16
click at [220, 37] on input "True" at bounding box center [217, 34] width 5 height 4
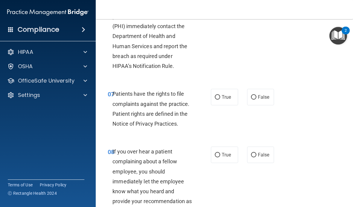
scroll to position [474, 0]
click at [224, 94] on span "True" at bounding box center [226, 97] width 9 height 6
click at [220, 95] on input "True" at bounding box center [217, 97] width 5 height 4
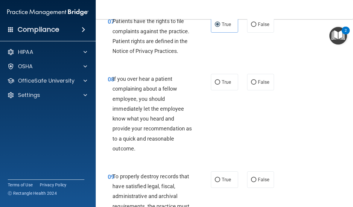
scroll to position [547, 0]
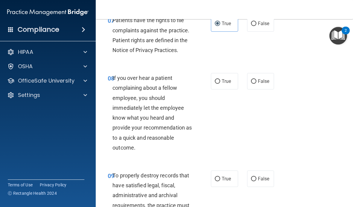
click at [266, 73] on label "False" at bounding box center [260, 81] width 27 height 16
click at [256, 79] on input "False" at bounding box center [253, 81] width 5 height 4
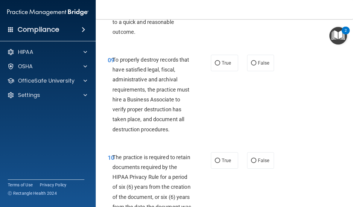
scroll to position [673, 0]
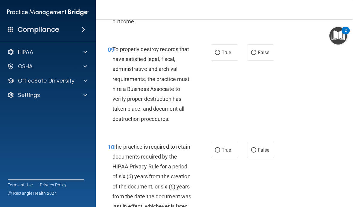
click at [269, 57] on label "False" at bounding box center [260, 52] width 27 height 16
click at [256, 55] on input "False" at bounding box center [253, 53] width 5 height 4
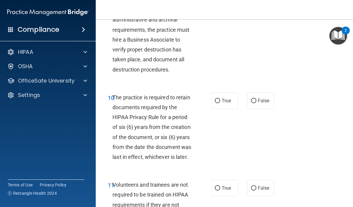
scroll to position [724, 0]
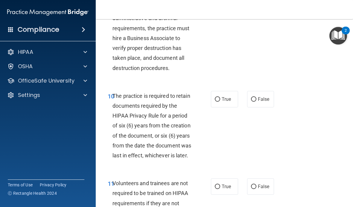
click at [221, 101] on label "True" at bounding box center [224, 99] width 27 height 16
click at [220, 101] on input "True" at bounding box center [217, 99] width 5 height 4
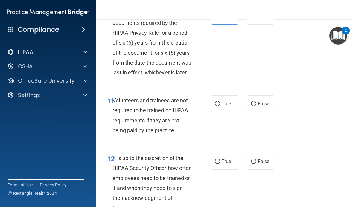
scroll to position [816, 0]
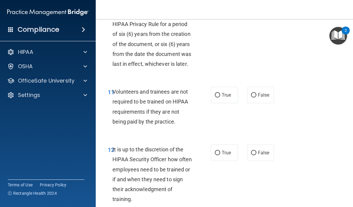
click at [263, 92] on span "False" at bounding box center [264, 95] width 12 height 6
click at [256, 93] on input "False" at bounding box center [253, 95] width 5 height 4
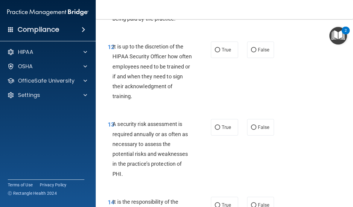
scroll to position [920, 0]
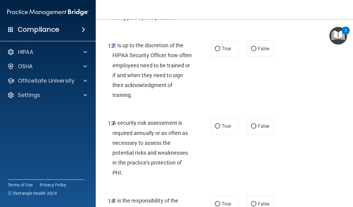
click at [223, 48] on label "True" at bounding box center [224, 48] width 27 height 16
click at [220, 48] on input "True" at bounding box center [217, 49] width 5 height 4
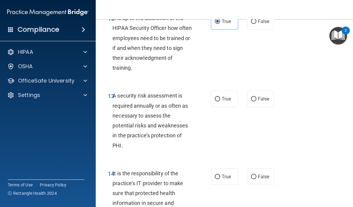
scroll to position [948, 0]
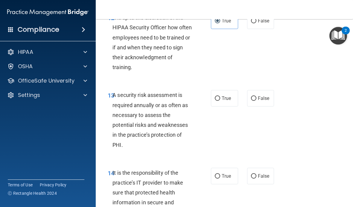
click at [225, 90] on label "True" at bounding box center [224, 98] width 27 height 16
click at [220, 96] on input "True" at bounding box center [217, 98] width 5 height 4
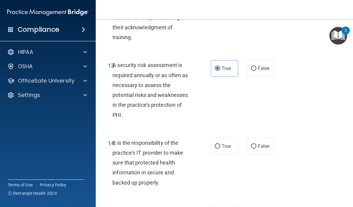
scroll to position [1045, 0]
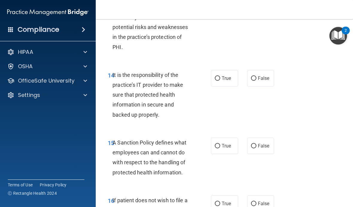
click at [223, 75] on span "True" at bounding box center [226, 78] width 9 height 6
click at [220, 76] on input "True" at bounding box center [217, 78] width 5 height 4
click at [253, 76] on input "False" at bounding box center [253, 78] width 5 height 4
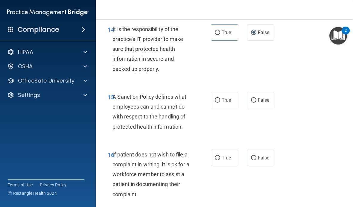
click at [225, 92] on label "True" at bounding box center [224, 100] width 27 height 16
click at [220, 98] on input "True" at bounding box center [217, 100] width 5 height 4
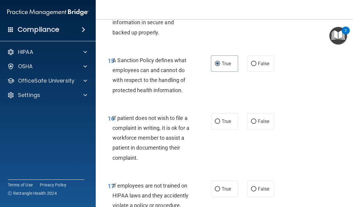
click at [262, 121] on label "False" at bounding box center [260, 121] width 27 height 16
click at [256, 121] on input "False" at bounding box center [253, 121] width 5 height 4
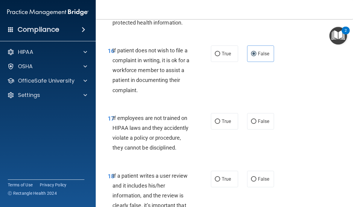
scroll to position [1197, 0]
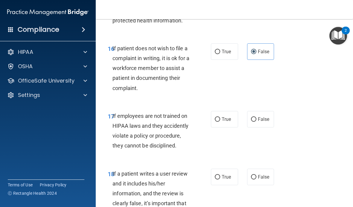
click at [261, 111] on label "False" at bounding box center [260, 119] width 27 height 16
click at [256, 117] on input "False" at bounding box center [253, 119] width 5 height 4
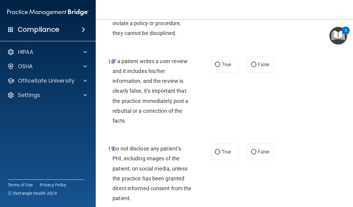
scroll to position [1310, 0]
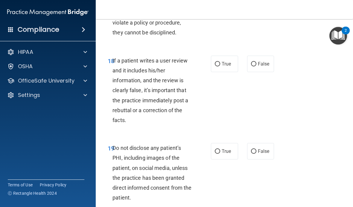
click at [272, 56] on label "False" at bounding box center [260, 64] width 27 height 16
click at [256, 62] on input "False" at bounding box center [253, 64] width 5 height 4
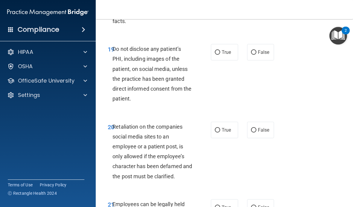
scroll to position [1412, 0]
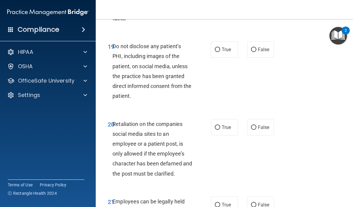
click at [237, 41] on label "True" at bounding box center [224, 49] width 27 height 16
click at [220, 48] on input "True" at bounding box center [217, 50] width 5 height 4
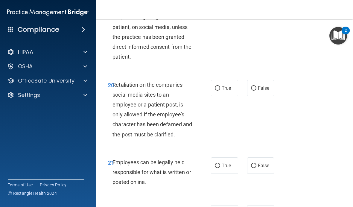
scroll to position [1454, 0]
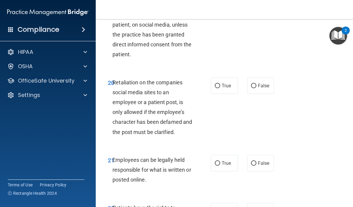
click at [264, 83] on span "False" at bounding box center [264, 86] width 12 height 6
click at [256, 84] on input "False" at bounding box center [253, 86] width 5 height 4
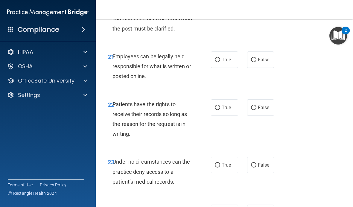
scroll to position [1559, 0]
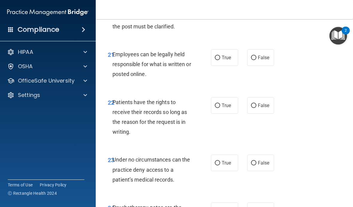
click at [273, 49] on label "False" at bounding box center [260, 57] width 27 height 16
click at [256, 56] on input "False" at bounding box center [253, 58] width 5 height 4
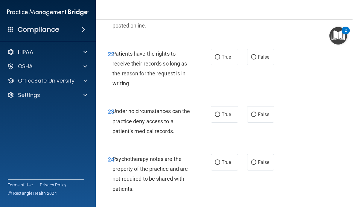
scroll to position [1611, 0]
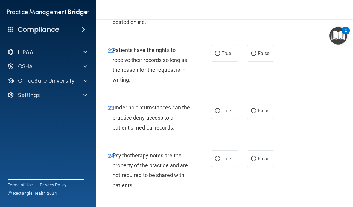
click at [317, 127] on div "23 Under no circumstances can the practice deny access to a patient’s medical r…" at bounding box center [224, 119] width 242 height 48
click at [229, 51] on span "True" at bounding box center [226, 54] width 9 height 6
click at [220, 51] on input "True" at bounding box center [217, 53] width 5 height 4
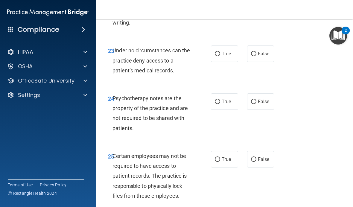
scroll to position [1671, 0]
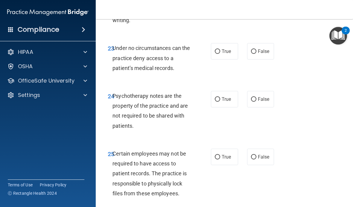
click at [229, 48] on label "True" at bounding box center [224, 51] width 27 height 16
click at [220, 49] on input "True" at bounding box center [217, 51] width 5 height 4
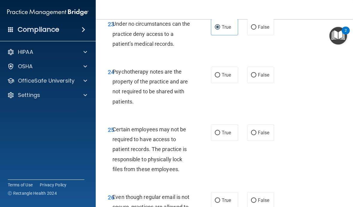
scroll to position [1703, 0]
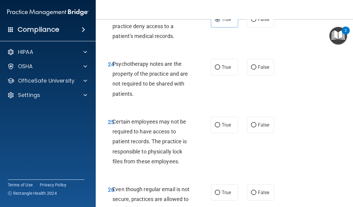
click at [260, 64] on span "False" at bounding box center [264, 67] width 12 height 6
click at [256, 65] on input "False" at bounding box center [253, 67] width 5 height 4
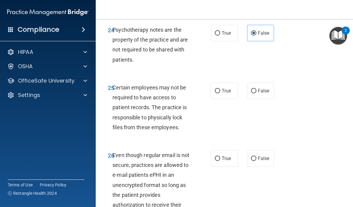
scroll to position [1743, 0]
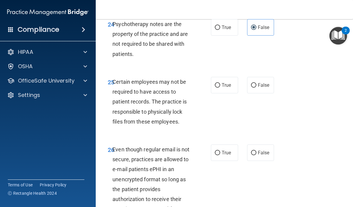
click at [234, 77] on label "True" at bounding box center [224, 85] width 27 height 16
click at [220, 83] on input "True" at bounding box center [217, 85] width 5 height 4
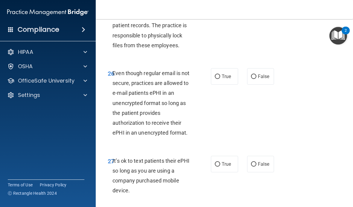
scroll to position [1818, 0]
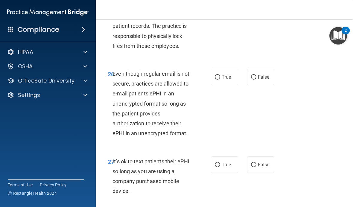
click at [265, 69] on label "False" at bounding box center [260, 77] width 27 height 16
click at [256, 75] on input "False" at bounding box center [253, 77] width 5 height 4
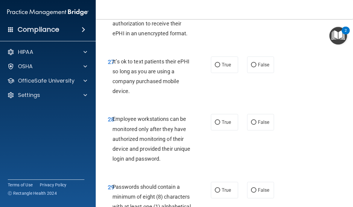
scroll to position [1921, 0]
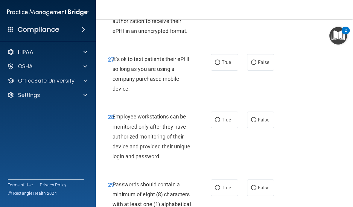
click at [255, 60] on input "False" at bounding box center [253, 62] width 5 height 4
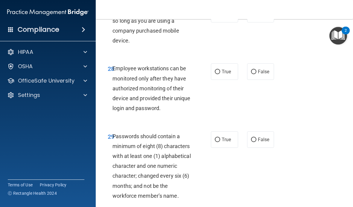
scroll to position [1970, 0]
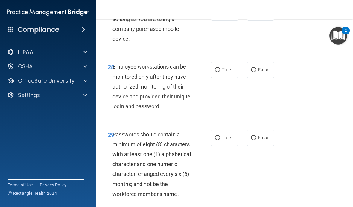
click at [257, 62] on label "False" at bounding box center [260, 70] width 27 height 16
click at [256, 68] on input "False" at bounding box center [253, 70] width 5 height 4
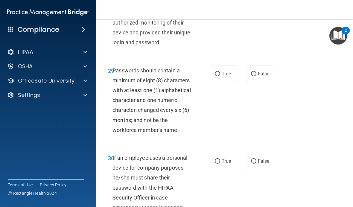
scroll to position [2037, 0]
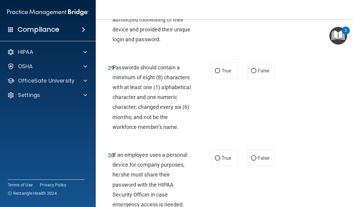
click at [229, 65] on label "True" at bounding box center [224, 71] width 27 height 16
click at [220, 69] on input "True" at bounding box center [217, 71] width 5 height 4
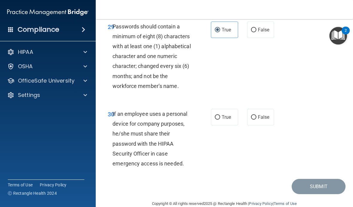
scroll to position [2078, 0]
click at [235, 109] on label "True" at bounding box center [224, 117] width 27 height 16
click at [220, 115] on input "True" at bounding box center [217, 117] width 5 height 4
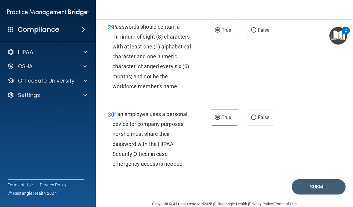
click at [271, 114] on label "False" at bounding box center [260, 117] width 27 height 16
click at [256, 115] on input "False" at bounding box center [253, 117] width 5 height 4
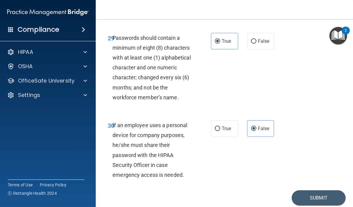
scroll to position [2057, 0]
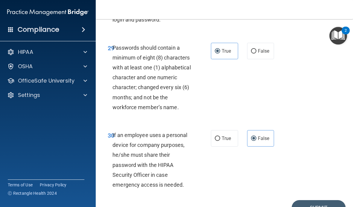
click at [311, 200] on button "Submit" at bounding box center [319, 207] width 54 height 15
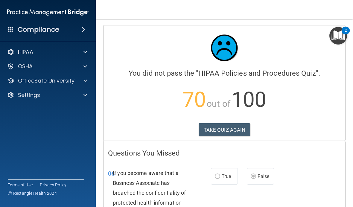
click at [233, 125] on button "TAKE QUIZ AGAIN" at bounding box center [225, 129] width 52 height 13
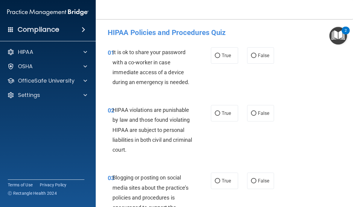
click at [267, 60] on label "False" at bounding box center [260, 55] width 27 height 16
click at [256, 58] on input "False" at bounding box center [253, 56] width 5 height 4
click at [227, 112] on span "True" at bounding box center [226, 113] width 9 height 6
click at [220, 112] on input "True" at bounding box center [217, 113] width 5 height 4
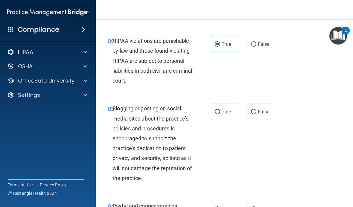
scroll to position [71, 0]
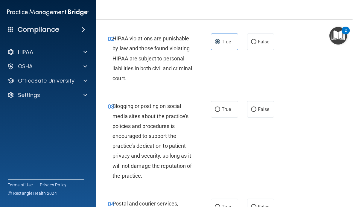
click at [261, 106] on label "False" at bounding box center [260, 109] width 27 height 16
click at [256, 107] on input "False" at bounding box center [253, 109] width 5 height 4
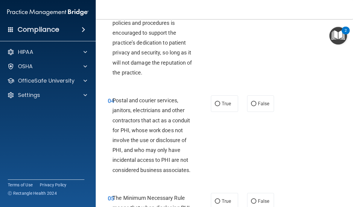
scroll to position [176, 0]
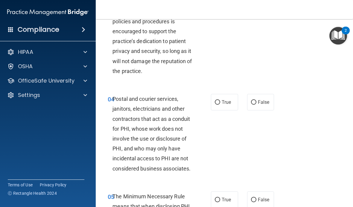
click at [230, 102] on span "True" at bounding box center [226, 102] width 9 height 6
click at [220, 102] on input "True" at bounding box center [217, 102] width 5 height 4
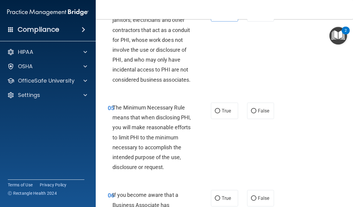
scroll to position [268, 0]
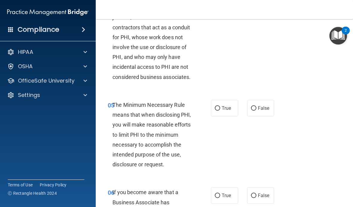
click at [229, 102] on label "True" at bounding box center [224, 108] width 27 height 16
click at [220, 106] on input "True" at bounding box center [217, 108] width 5 height 4
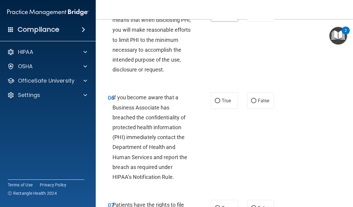
click at [261, 93] on label "False" at bounding box center [260, 100] width 27 height 16
click at [256, 99] on input "False" at bounding box center [253, 101] width 5 height 4
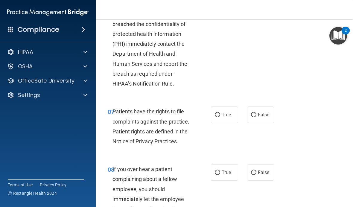
scroll to position [457, 0]
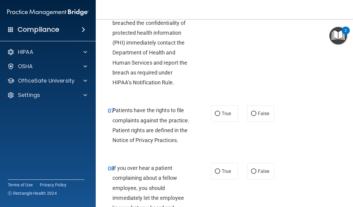
click at [229, 111] on span "True" at bounding box center [226, 114] width 9 height 6
click at [220, 112] on input "True" at bounding box center [217, 114] width 5 height 4
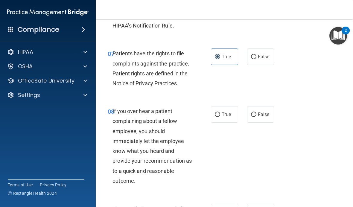
scroll to position [518, 0]
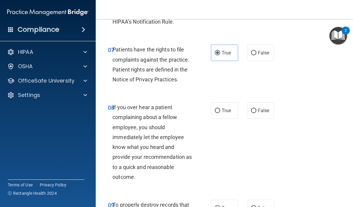
click at [264, 102] on label "False" at bounding box center [260, 110] width 27 height 16
click at [256, 109] on input "False" at bounding box center [253, 111] width 5 height 4
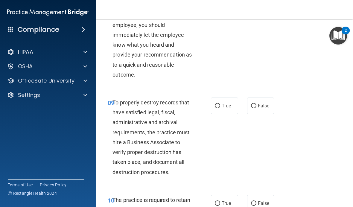
scroll to position [622, 0]
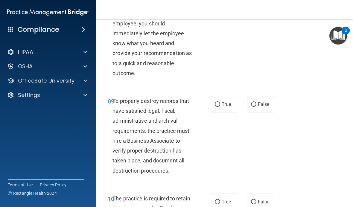
click at [229, 96] on label "True" at bounding box center [224, 104] width 27 height 16
click at [220, 102] on input "True" at bounding box center [217, 104] width 5 height 4
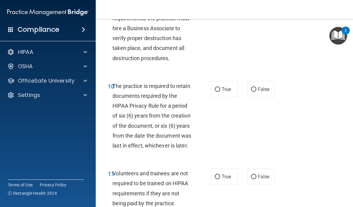
scroll to position [738, 0]
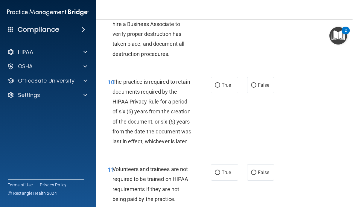
click at [227, 84] on label "True" at bounding box center [224, 85] width 27 height 16
click at [220, 84] on input "True" at bounding box center [217, 85] width 5 height 4
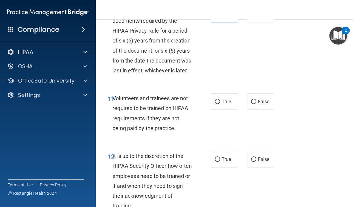
scroll to position [811, 0]
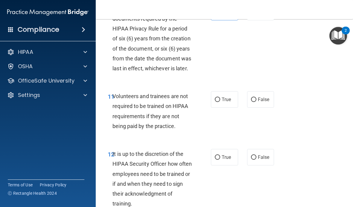
click at [263, 97] on span "False" at bounding box center [264, 100] width 12 height 6
click at [256, 98] on input "False" at bounding box center [253, 100] width 5 height 4
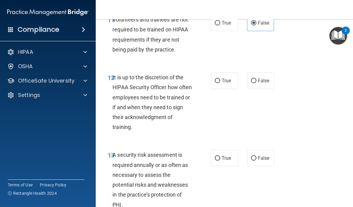
scroll to position [895, 0]
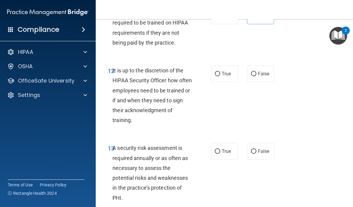
click at [265, 72] on label "False" at bounding box center [260, 74] width 27 height 16
click at [256, 72] on input "False" at bounding box center [253, 74] width 5 height 4
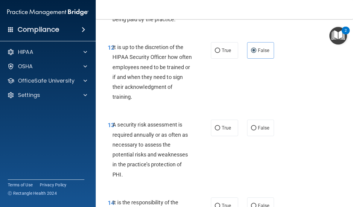
click at [256, 120] on label "False" at bounding box center [260, 128] width 27 height 16
click at [256, 126] on input "False" at bounding box center [253, 128] width 5 height 4
click at [261, 125] on span "False" at bounding box center [264, 128] width 12 height 6
click at [256, 126] on input "False" at bounding box center [253, 128] width 5 height 4
click at [226, 120] on label "True" at bounding box center [224, 128] width 27 height 16
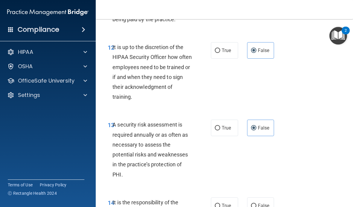
click at [220, 126] on input "True" at bounding box center [217, 128] width 5 height 4
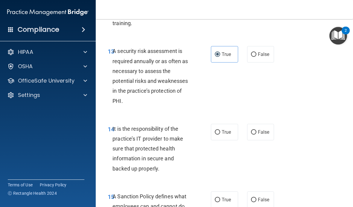
click at [263, 129] on span "False" at bounding box center [264, 132] width 12 height 6
click at [256, 130] on input "False" at bounding box center [253, 132] width 5 height 4
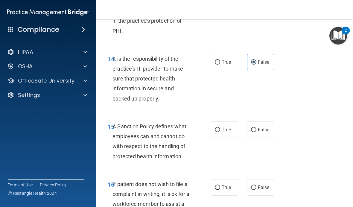
scroll to position [1062, 0]
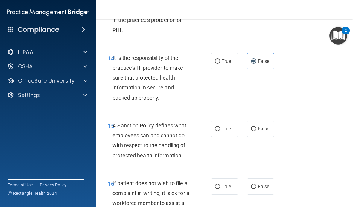
click at [265, 126] on span "False" at bounding box center [264, 129] width 12 height 6
click at [256, 127] on input "False" at bounding box center [253, 129] width 5 height 4
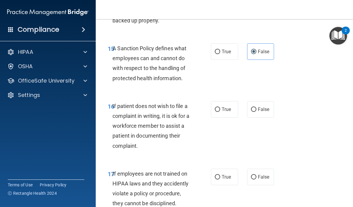
scroll to position [1141, 0]
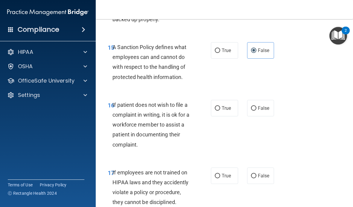
click at [230, 100] on label "True" at bounding box center [224, 108] width 27 height 16
click at [220, 106] on input "True" at bounding box center [217, 108] width 5 height 4
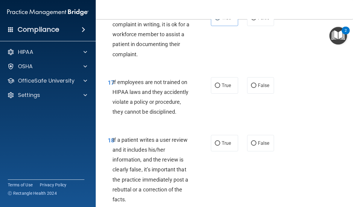
scroll to position [1212, 0]
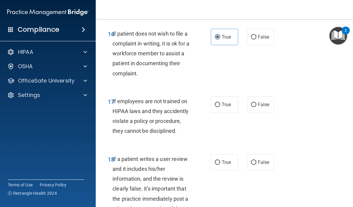
click at [269, 102] on span "False" at bounding box center [264, 105] width 12 height 6
click at [256, 103] on input "False" at bounding box center [253, 105] width 5 height 4
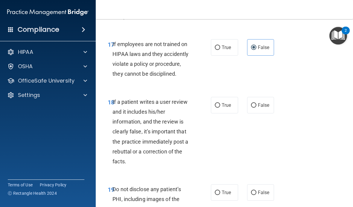
scroll to position [1269, 0]
click at [270, 100] on label "False" at bounding box center [260, 105] width 27 height 16
click at [256, 103] on input "False" at bounding box center [253, 105] width 5 height 4
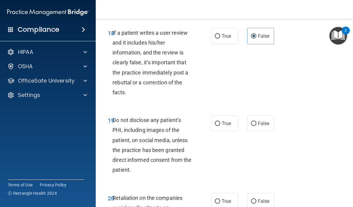
scroll to position [1341, 0]
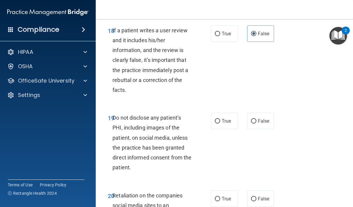
click at [228, 98] on div "18 If a patient writes a user review and it includes his/her information, and t…" at bounding box center [224, 62] width 242 height 88
click at [233, 113] on label "True" at bounding box center [224, 121] width 27 height 16
click at [220, 119] on input "True" at bounding box center [217, 121] width 5 height 4
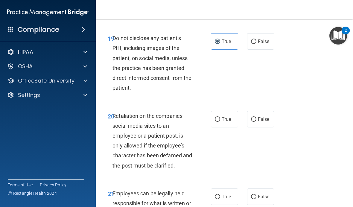
scroll to position [1420, 0]
click at [265, 116] on span "False" at bounding box center [264, 119] width 12 height 6
click at [256, 117] on input "False" at bounding box center [253, 119] width 5 height 4
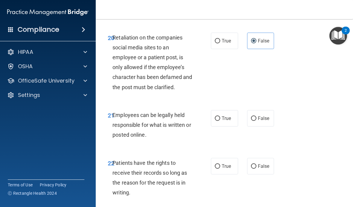
scroll to position [1506, 0]
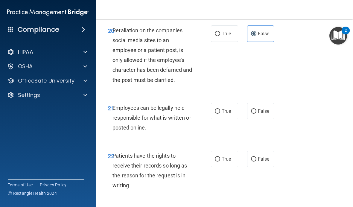
click at [227, 108] on span "True" at bounding box center [226, 111] width 9 height 6
click at [220, 109] on input "True" at bounding box center [217, 111] width 5 height 4
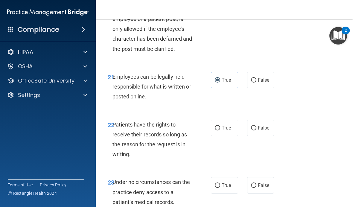
scroll to position [1565, 0]
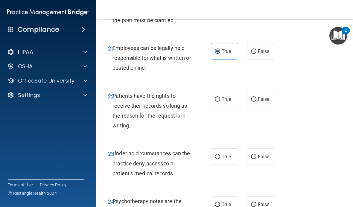
click at [265, 96] on span "False" at bounding box center [264, 99] width 12 height 6
click at [256, 97] on input "False" at bounding box center [253, 99] width 5 height 4
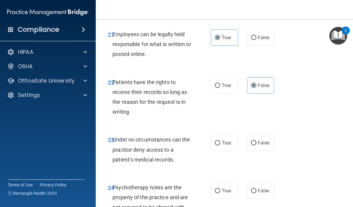
scroll to position [1580, 0]
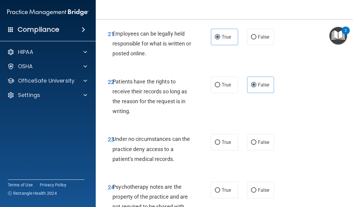
click at [269, 134] on label "False" at bounding box center [260, 142] width 27 height 16
click at [256, 140] on input "False" at bounding box center [253, 142] width 5 height 4
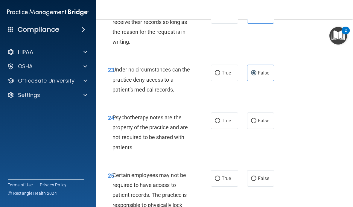
scroll to position [1652, 0]
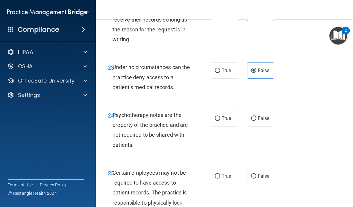
click at [220, 116] on input "True" at bounding box center [217, 118] width 5 height 4
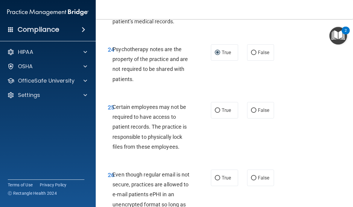
scroll to position [1718, 0]
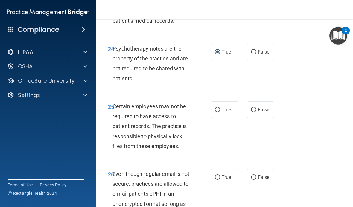
click at [264, 101] on label "False" at bounding box center [260, 109] width 27 height 16
click at [256, 108] on input "False" at bounding box center [253, 110] width 5 height 4
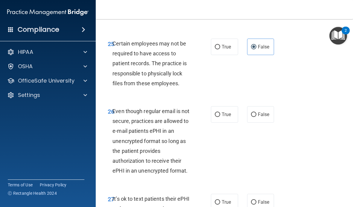
scroll to position [1782, 0]
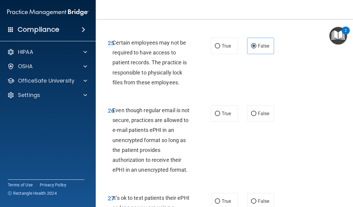
click at [223, 111] on span "True" at bounding box center [226, 114] width 9 height 6
click at [220, 112] on input "True" at bounding box center [217, 114] width 5 height 4
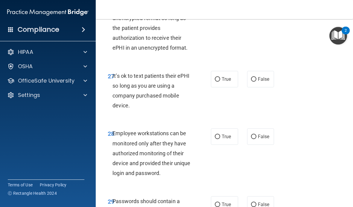
scroll to position [1901, 0]
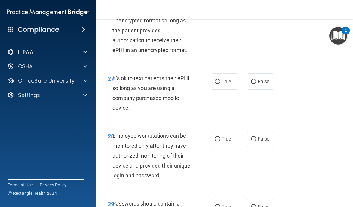
click at [257, 73] on label "False" at bounding box center [260, 81] width 27 height 16
click at [256, 80] on input "False" at bounding box center [253, 82] width 5 height 4
click at [272, 131] on label "False" at bounding box center [260, 139] width 27 height 16
click at [256, 137] on input "False" at bounding box center [253, 139] width 5 height 4
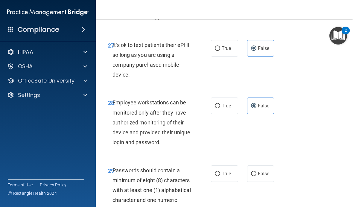
scroll to position [1968, 0]
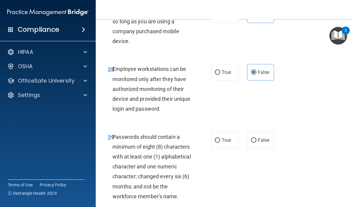
click at [226, 132] on label "True" at bounding box center [224, 140] width 27 height 16
click at [220, 138] on input "True" at bounding box center [217, 140] width 5 height 4
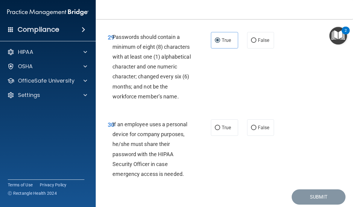
scroll to position [2073, 0]
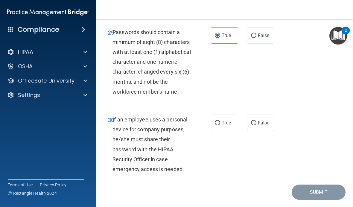
click at [226, 115] on label "True" at bounding box center [224, 123] width 27 height 16
click at [220, 121] on input "True" at bounding box center [217, 123] width 5 height 4
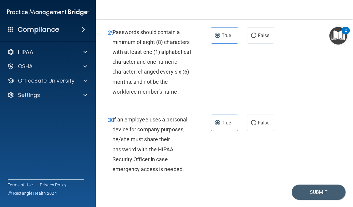
click at [265, 107] on div "30 If an employee uses a personal device for company purposes, he/she must shar…" at bounding box center [224, 145] width 242 height 77
click at [267, 120] on span "False" at bounding box center [264, 123] width 12 height 6
click at [256, 121] on input "False" at bounding box center [253, 123] width 5 height 4
click at [319, 185] on button "Submit" at bounding box center [319, 192] width 54 height 15
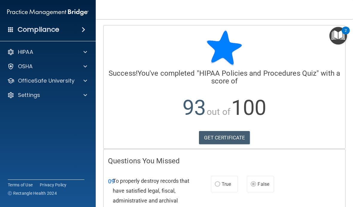
click at [235, 141] on link "GET CERTIFICATE" at bounding box center [224, 137] width 51 height 13
click at [70, 81] on p "OfficeSafe University" at bounding box center [46, 80] width 57 height 7
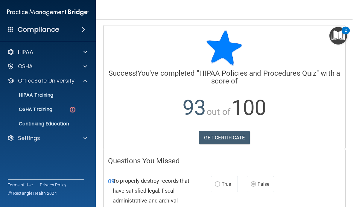
click at [73, 92] on div "HIPAA Training" at bounding box center [45, 95] width 82 height 6
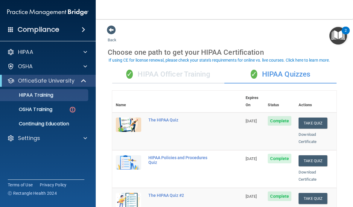
click at [194, 76] on div "✓ HIPAA Officer Training" at bounding box center [168, 75] width 112 height 18
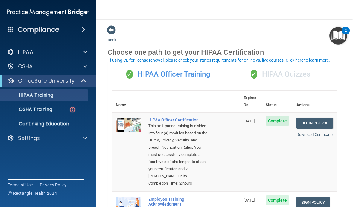
click at [281, 73] on div "✓ HIPAA Quizzes" at bounding box center [280, 75] width 112 height 18
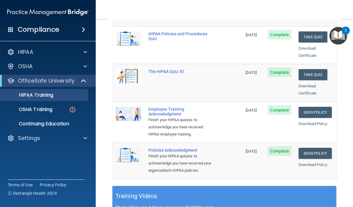
scroll to position [130, 0]
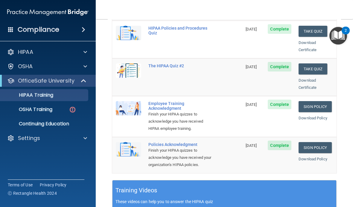
click at [313, 101] on link "Sign Policy" at bounding box center [315, 106] width 33 height 11
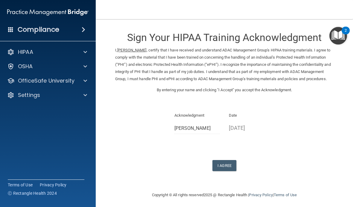
click at [227, 170] on button "I Agree" at bounding box center [224, 165] width 24 height 11
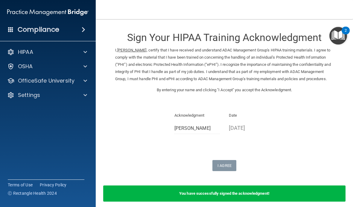
click at [76, 82] on div "OfficeSafe University" at bounding box center [40, 80] width 74 height 7
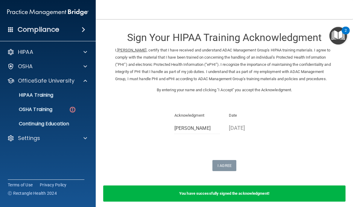
click at [77, 95] on div "HIPAA Training" at bounding box center [45, 95] width 82 height 6
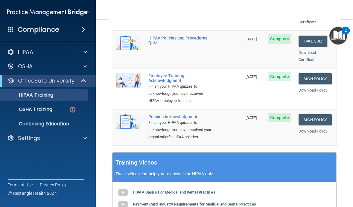
scroll to position [156, 0]
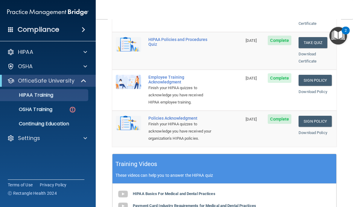
click link "Sign Policy"
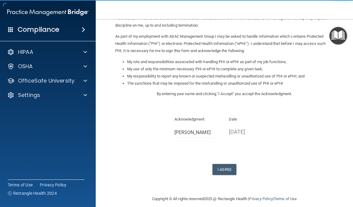
scroll to position [60, 0]
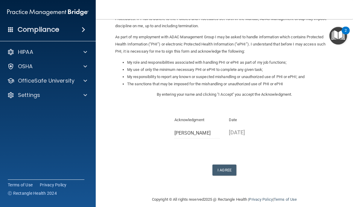
click at [227, 165] on button "I Agree" at bounding box center [224, 170] width 24 height 11
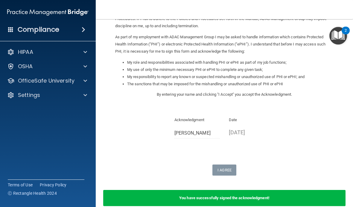
click at [70, 80] on p "OfficeSafe University" at bounding box center [46, 80] width 57 height 7
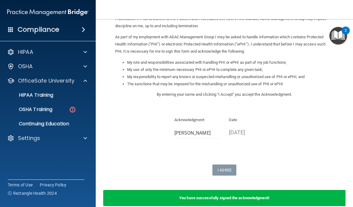
click at [80, 93] on div "HIPAA Training" at bounding box center [45, 95] width 82 height 6
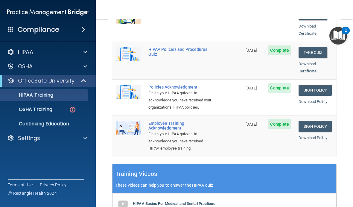
scroll to position [147, 0]
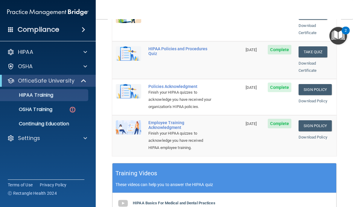
click at [73, 113] on img at bounding box center [72, 109] width 7 height 7
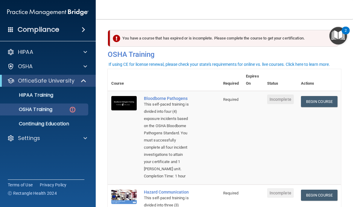
click at [320, 100] on link "Begin Course" at bounding box center [319, 101] width 36 height 11
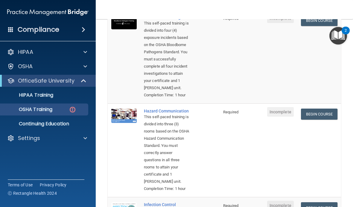
scroll to position [92, 0]
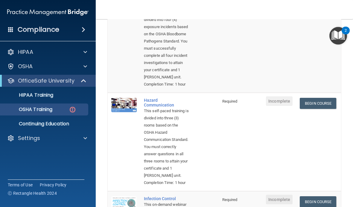
click at [327, 100] on link "Begin Course" at bounding box center [318, 103] width 36 height 11
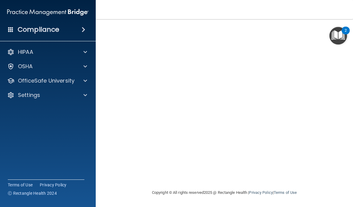
scroll to position [49, 0]
click at [68, 84] on p "OfficeSafe University" at bounding box center [46, 80] width 57 height 7
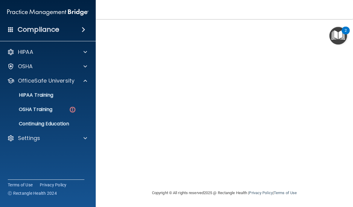
click at [66, 110] on div "OSHA Training" at bounding box center [45, 109] width 82 height 6
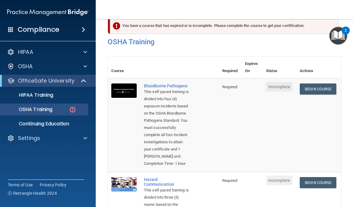
scroll to position [12, 0]
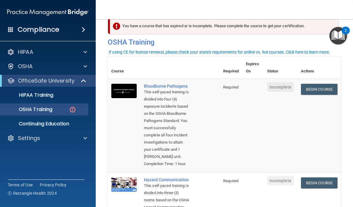
click at [316, 89] on link "Begin Course" at bounding box center [319, 89] width 36 height 11
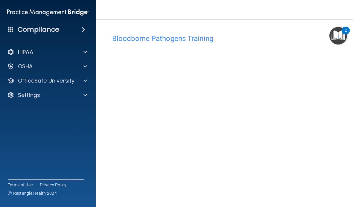
click at [74, 82] on p "OfficeSafe University" at bounding box center [46, 80] width 57 height 7
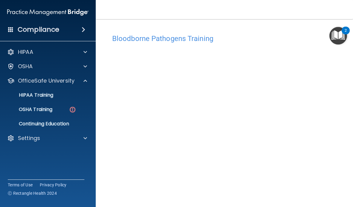
click at [72, 109] on img at bounding box center [72, 109] width 7 height 7
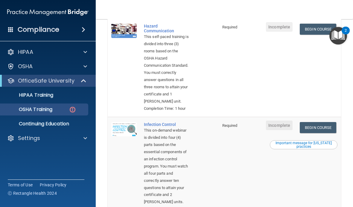
scroll to position [139, 0]
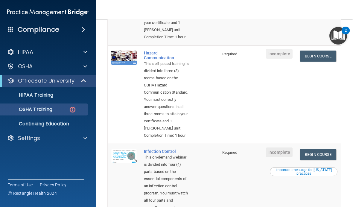
click at [312, 62] on link "Begin Course" at bounding box center [318, 56] width 36 height 11
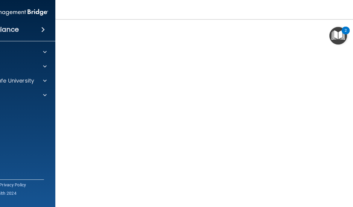
scroll to position [43, 0]
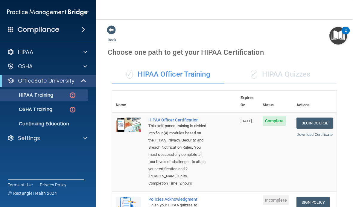
scroll to position [96, 0]
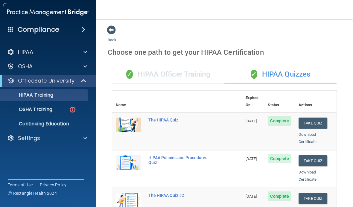
click at [26, 112] on p "OSHA Training" at bounding box center [28, 109] width 48 height 6
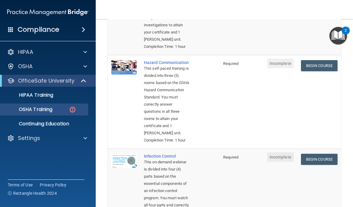
scroll to position [138, 0]
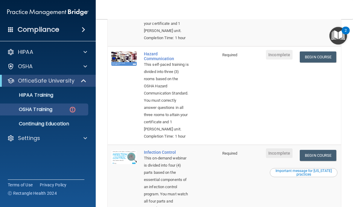
click at [321, 63] on link "Begin Course" at bounding box center [318, 56] width 36 height 11
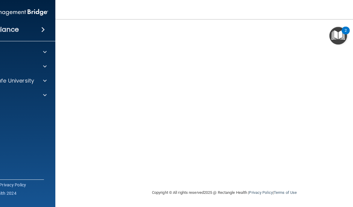
scroll to position [62, 0]
